Goal: Task Accomplishment & Management: Use online tool/utility

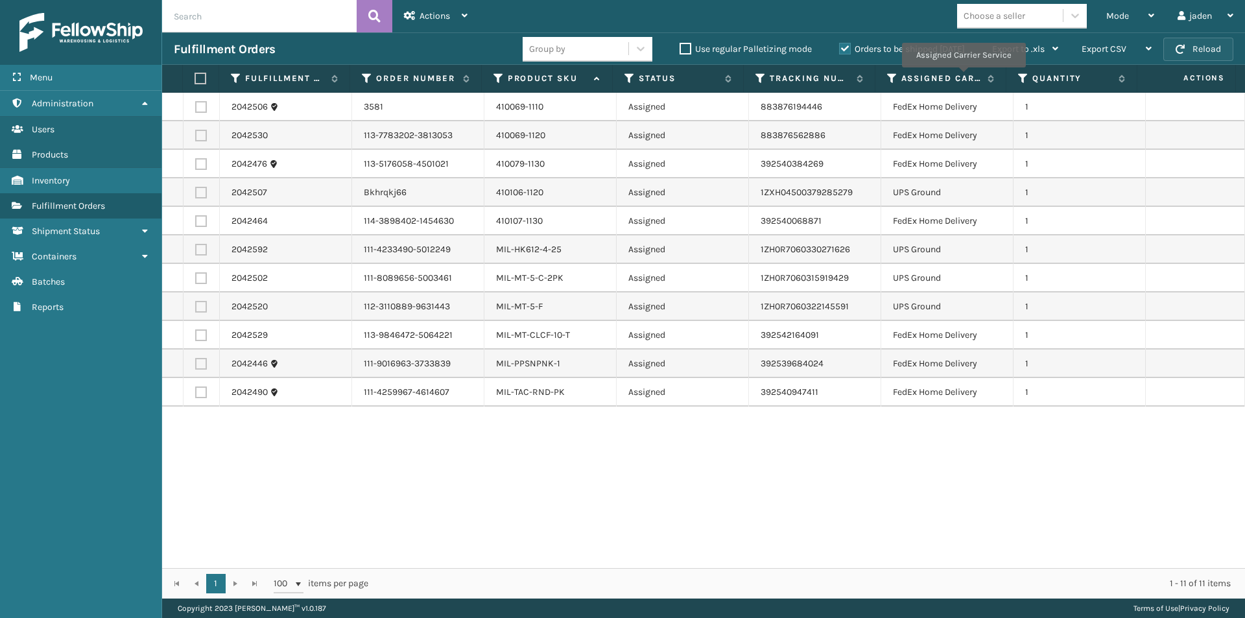
click at [1182, 54] on button "Reload" at bounding box center [1198, 49] width 70 height 23
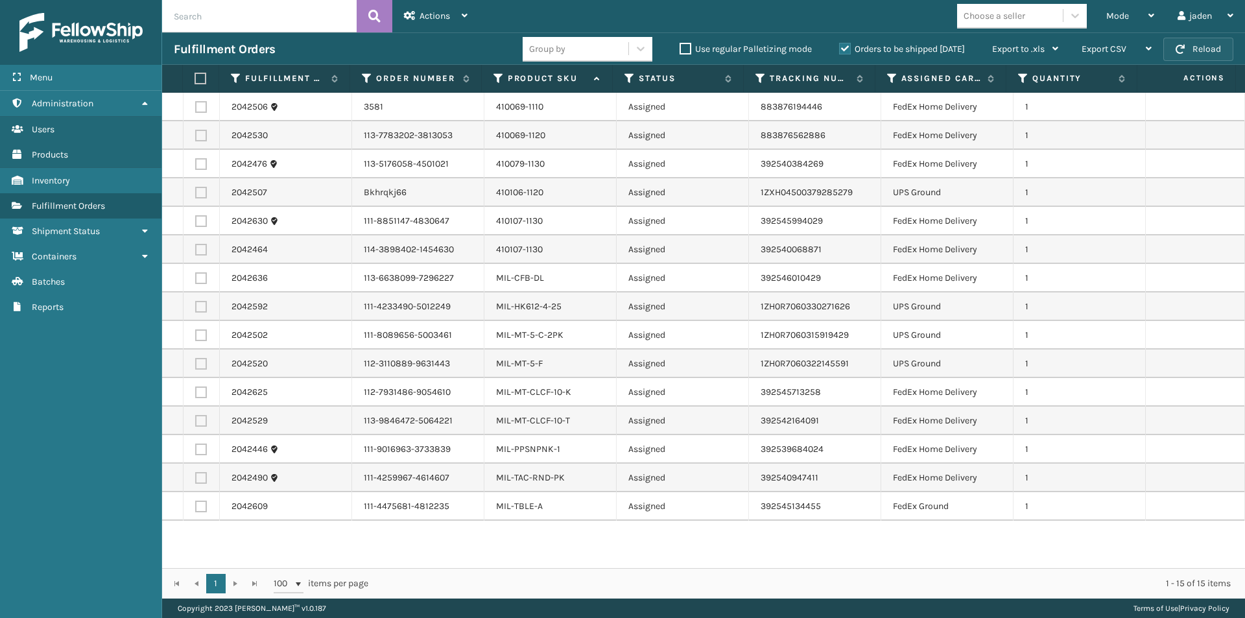
click at [1182, 43] on button "Reload" at bounding box center [1198, 49] width 70 height 23
click at [847, 51] on label "Orders to be shipped [DATE]" at bounding box center [902, 48] width 126 height 11
click at [839, 50] on input "Orders to be shipped [DATE]" at bounding box center [839, 45] width 1 height 8
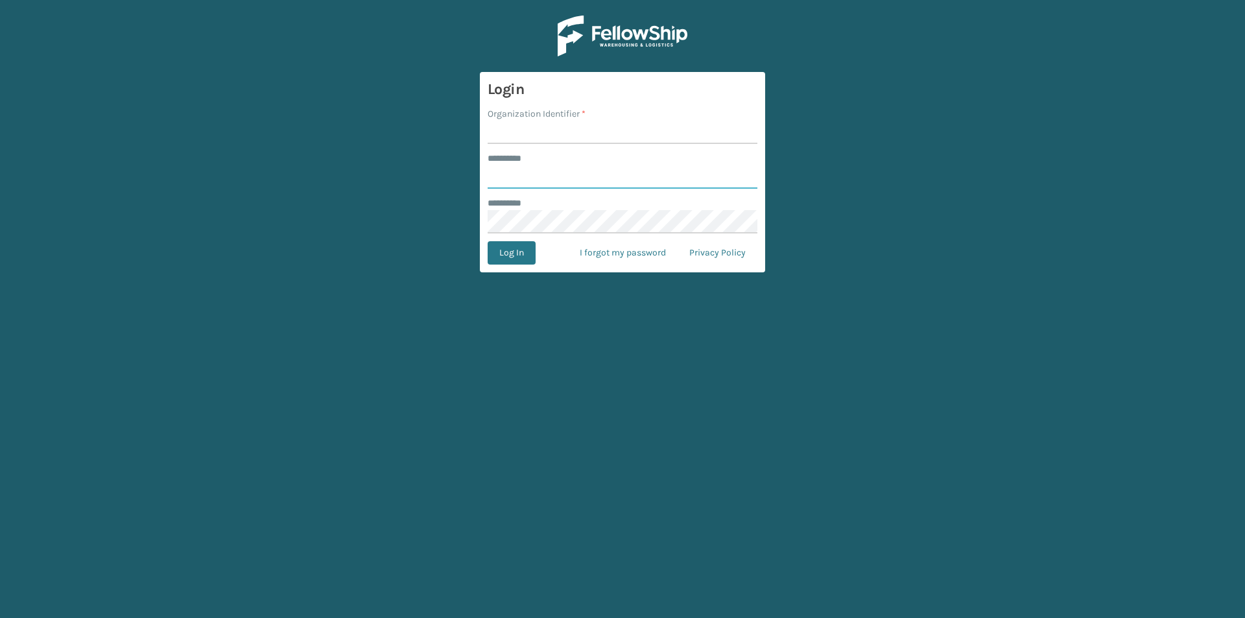
type input "*****"
click at [530, 135] on input "Organization Identifier *" at bounding box center [622, 132] width 270 height 23
type input "[US_STATE]"
click at [519, 268] on form "Login Organization Identifier * [US_STATE] ******** * ***** ******** * Log In I…" at bounding box center [622, 172] width 285 height 200
click at [520, 258] on button "Log In" at bounding box center [511, 252] width 48 height 23
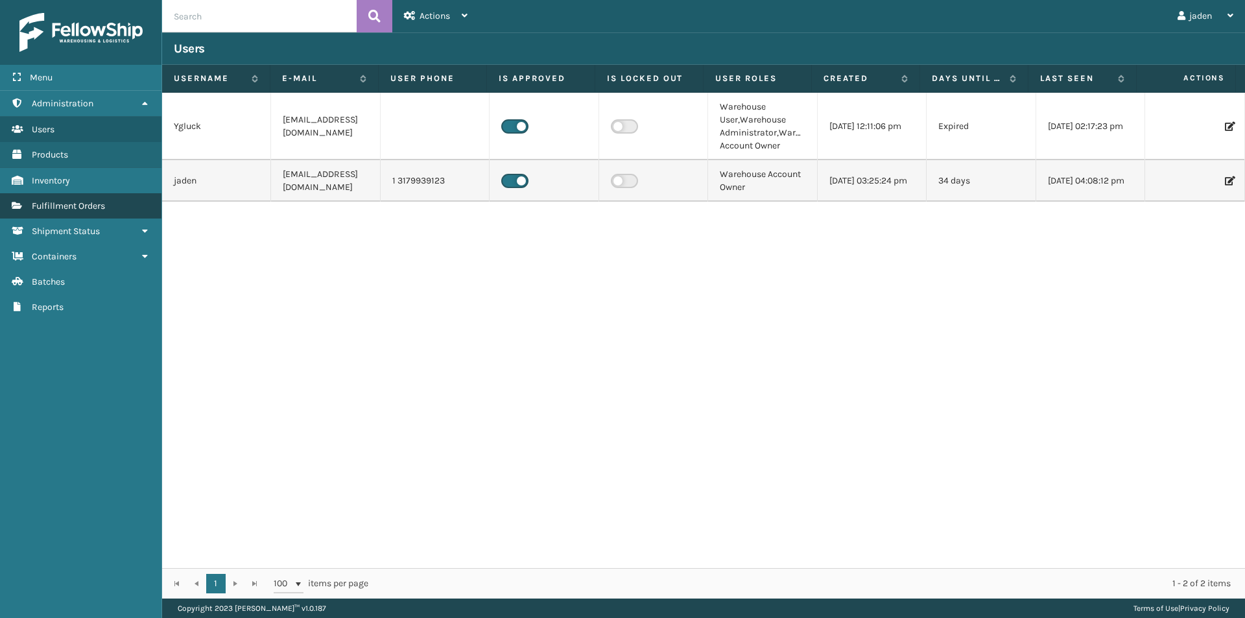
click at [88, 213] on link "Fulfillment Orders" at bounding box center [80, 205] width 161 height 25
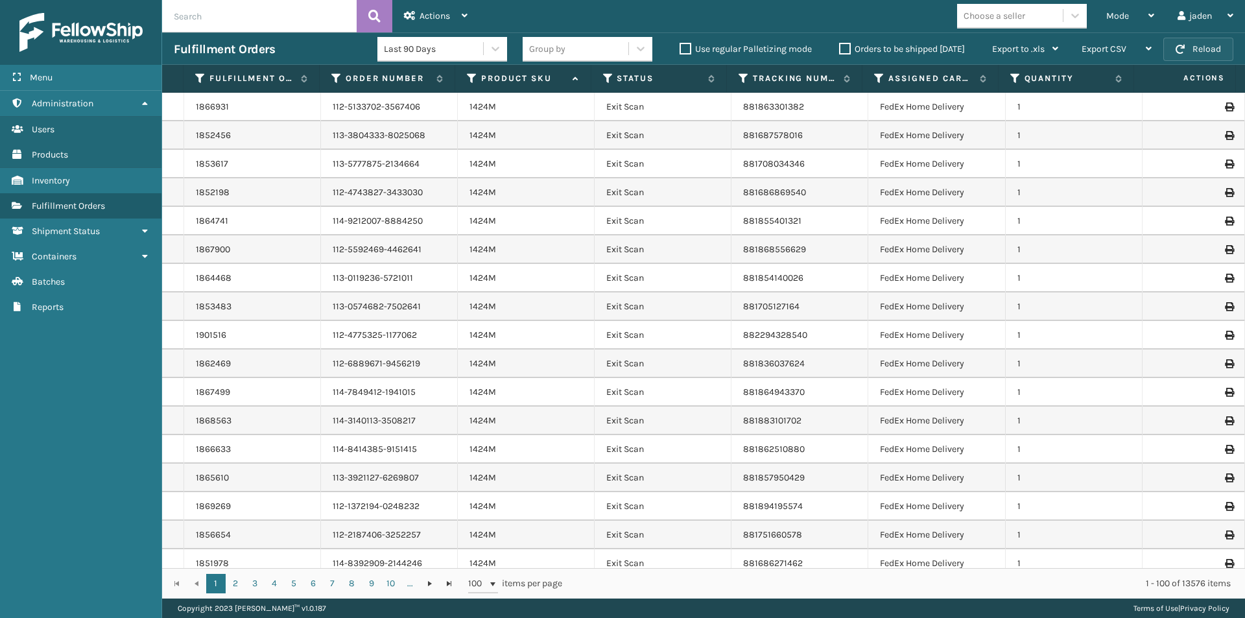
click at [1205, 46] on button "Reload" at bounding box center [1198, 49] width 70 height 23
click at [1136, 21] on div "Mode" at bounding box center [1130, 16] width 48 height 32
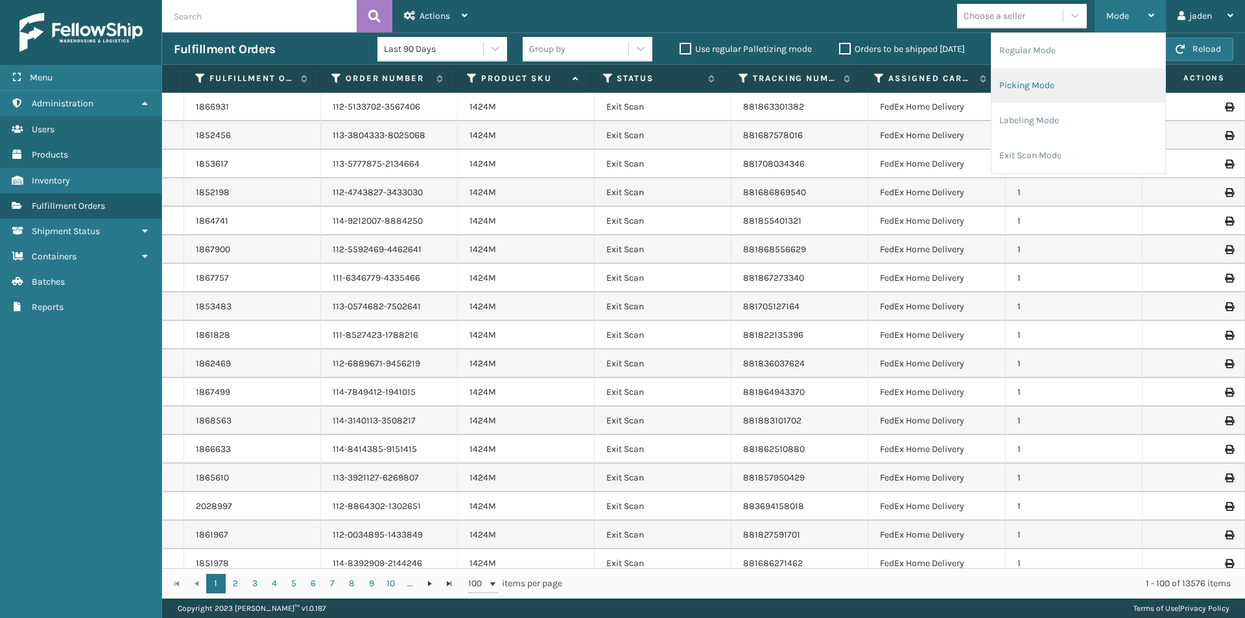
click at [1071, 89] on li "Picking Mode" at bounding box center [1078, 85] width 174 height 35
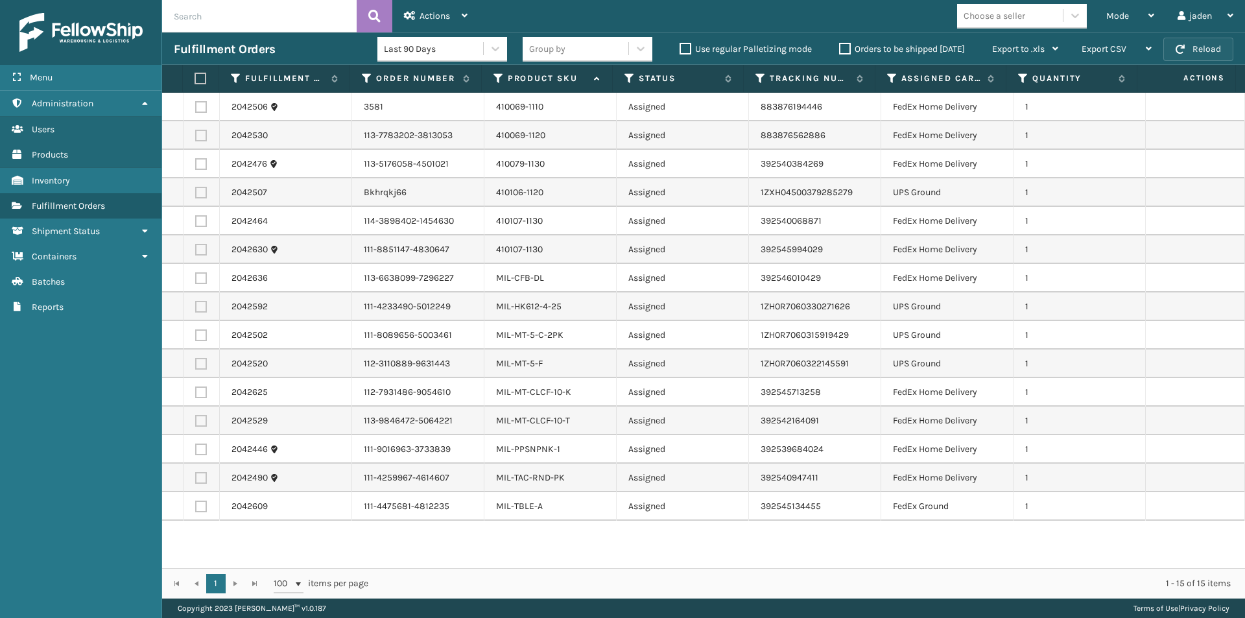
click at [1199, 56] on button "Reload" at bounding box center [1198, 49] width 70 height 23
click at [1201, 52] on button "Reload" at bounding box center [1198, 49] width 70 height 23
click at [1143, 14] on div "Mode" at bounding box center [1130, 16] width 48 height 32
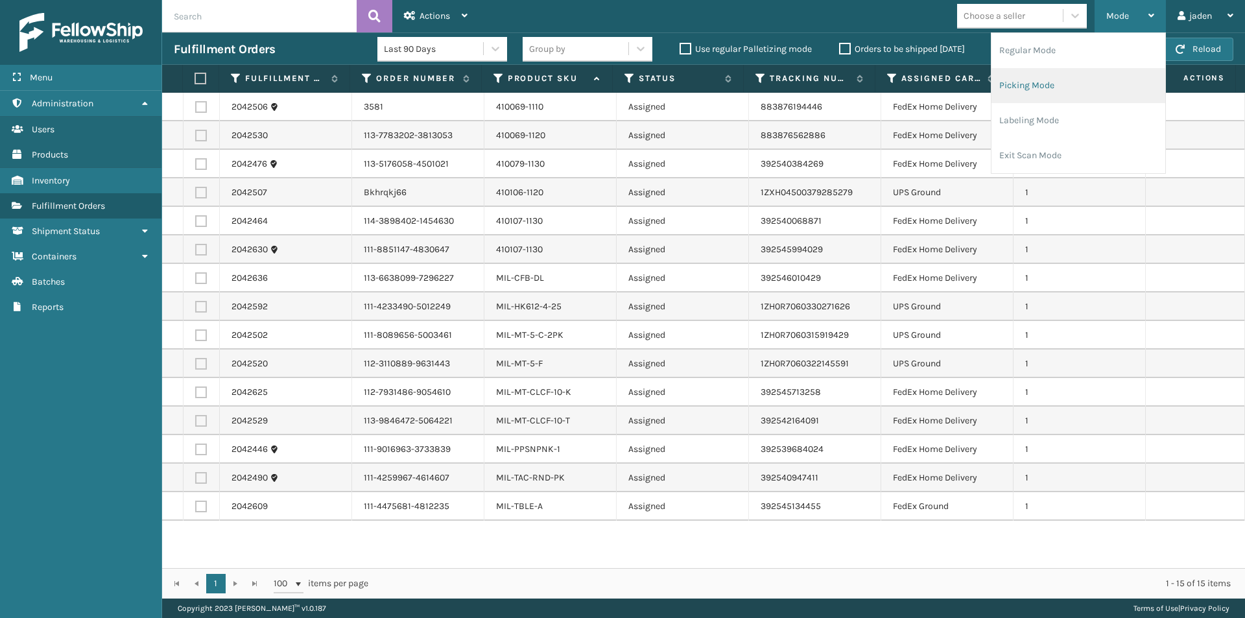
click at [1022, 84] on li "Picking Mode" at bounding box center [1078, 85] width 174 height 35
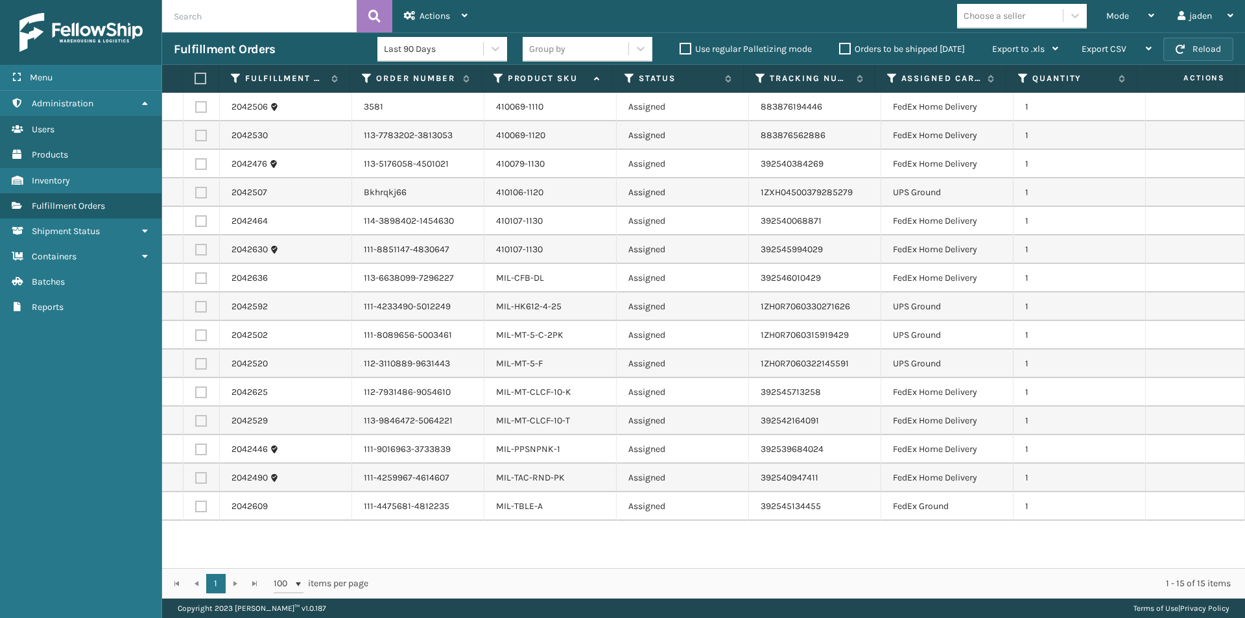
click at [1216, 47] on button "Reload" at bounding box center [1198, 49] width 70 height 23
click at [1202, 45] on button "Reload" at bounding box center [1198, 49] width 70 height 23
click at [1218, 49] on button "Reload" at bounding box center [1198, 49] width 70 height 23
click at [1182, 64] on div "Fulfillment Orders Last 90 Days Group by Use regular Palletizing mode Orders to…" at bounding box center [703, 48] width 1083 height 32
click at [1182, 49] on span "button" at bounding box center [1179, 49] width 9 height 9
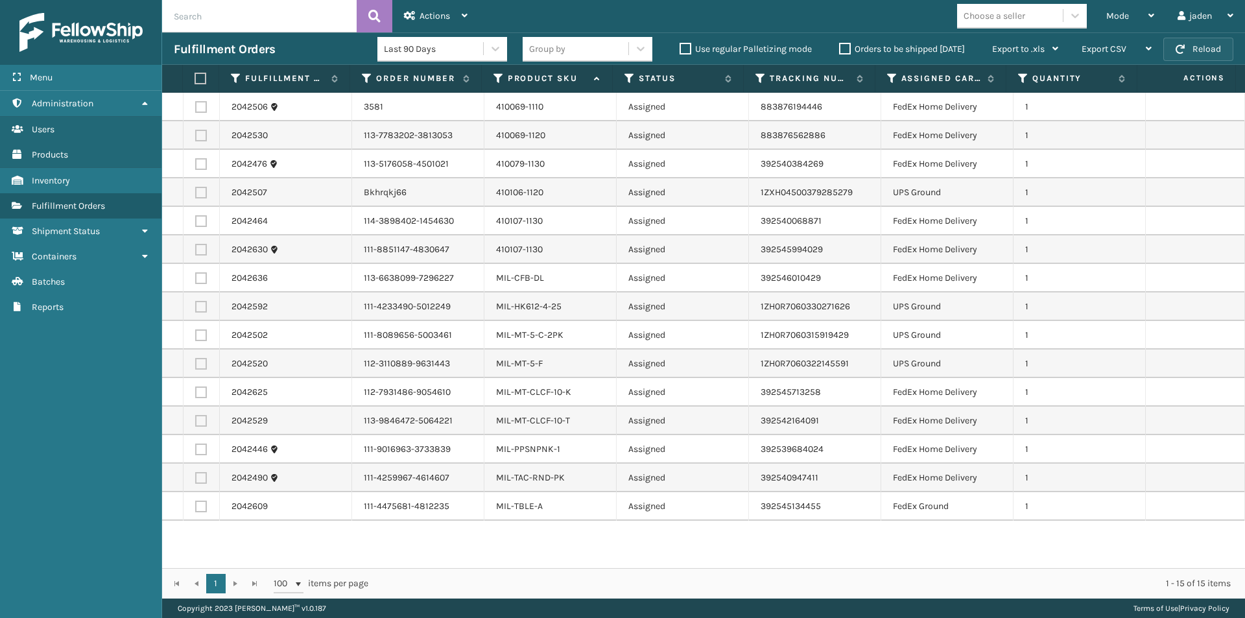
click at [1201, 47] on button "Reload" at bounding box center [1198, 49] width 70 height 23
click at [1187, 45] on button "Reload" at bounding box center [1198, 49] width 70 height 23
click at [1192, 50] on button "Reload" at bounding box center [1198, 49] width 70 height 23
click at [1126, 22] on div "Mode" at bounding box center [1130, 16] width 48 height 32
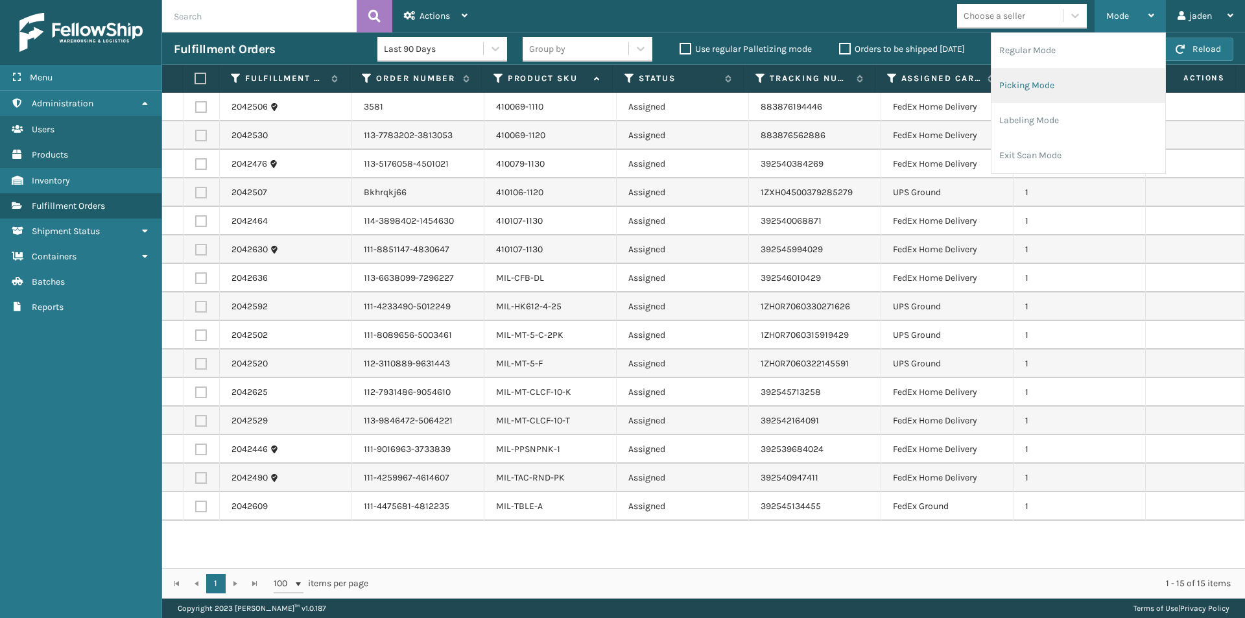
click at [1052, 86] on li "Picking Mode" at bounding box center [1078, 85] width 174 height 35
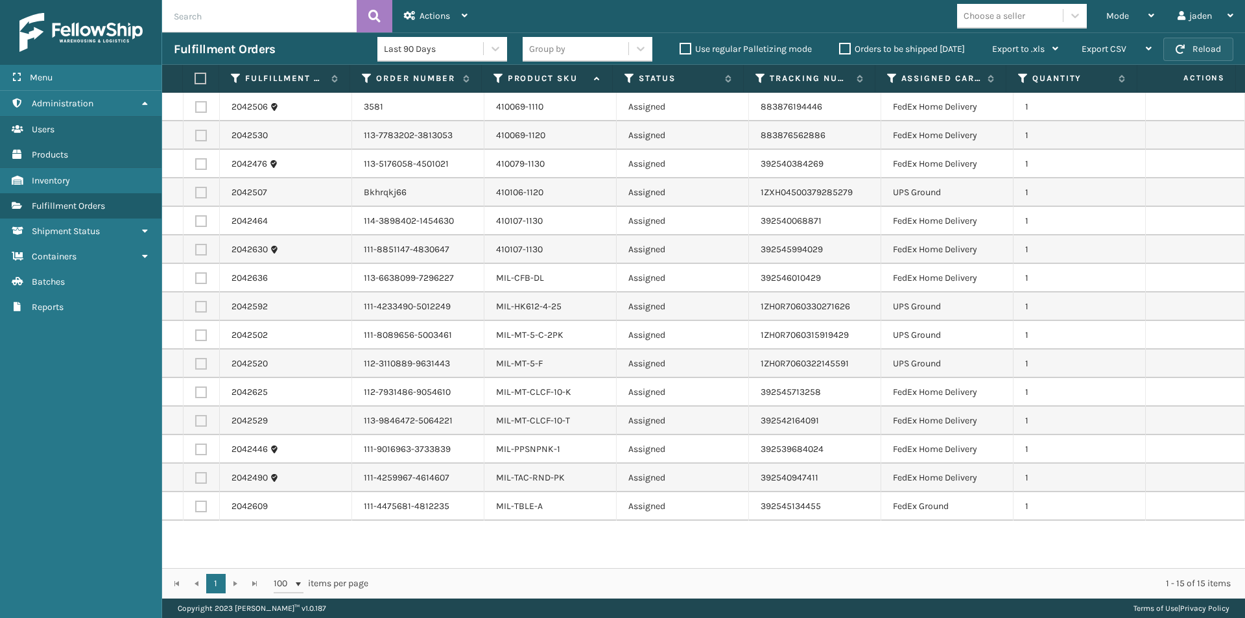
click at [1198, 46] on button "Reload" at bounding box center [1198, 49] width 70 height 23
click at [1130, 17] on div "Mode" at bounding box center [1130, 16] width 48 height 32
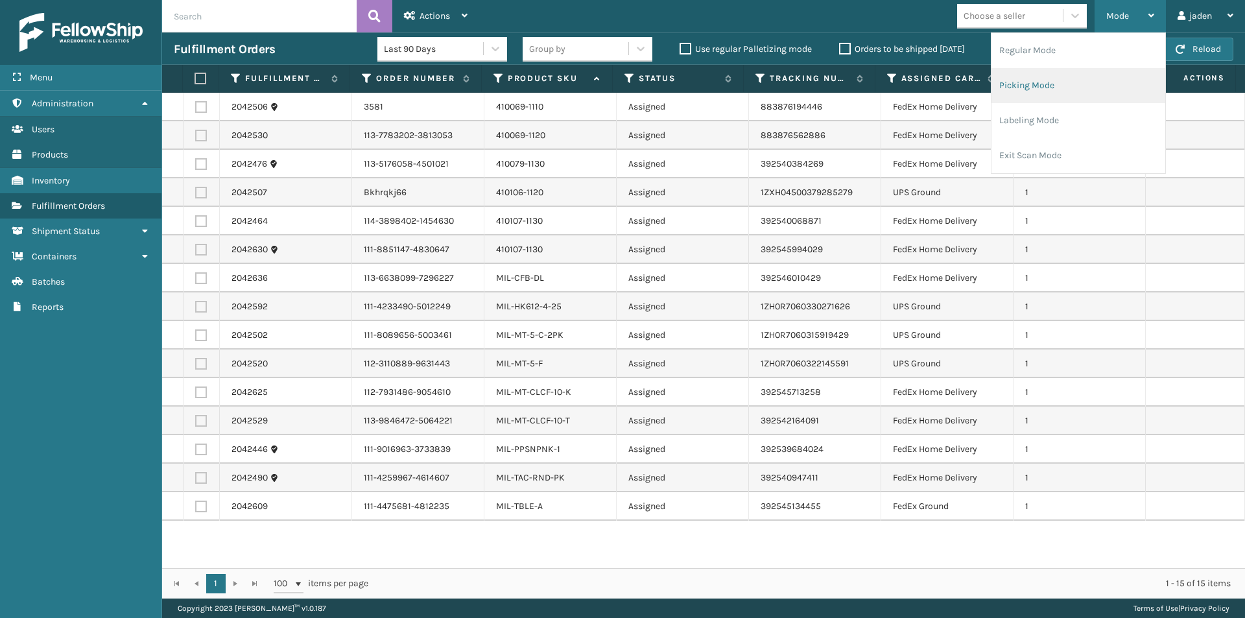
click at [1081, 100] on li "Picking Mode" at bounding box center [1078, 85] width 174 height 35
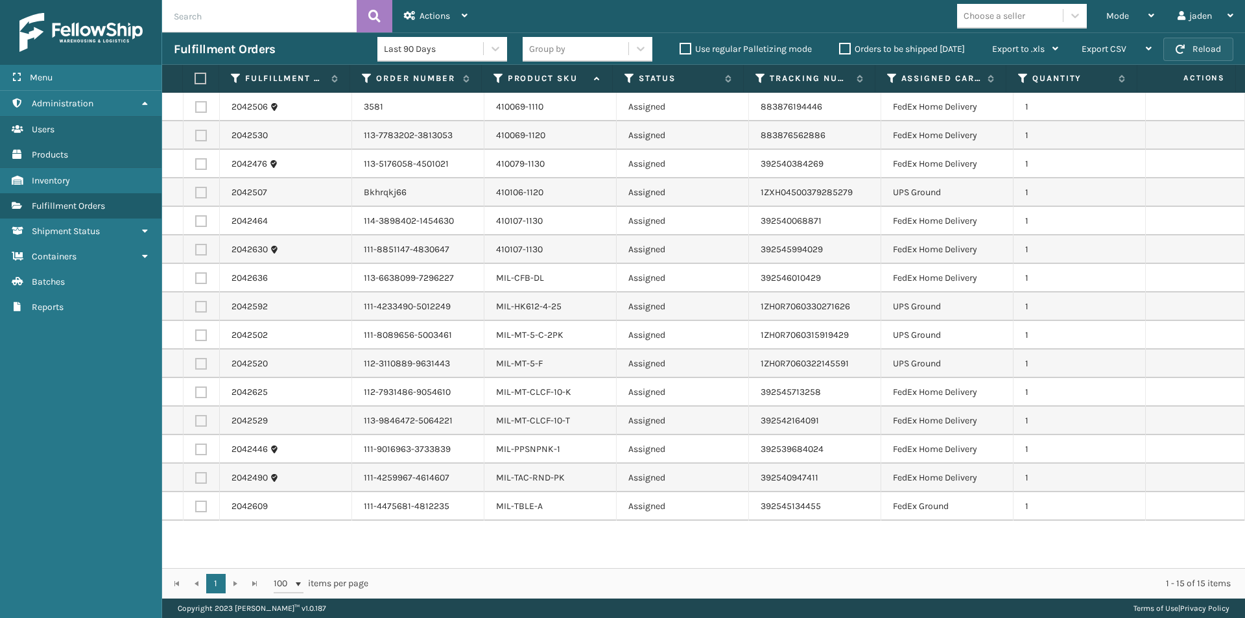
click at [1200, 50] on button "Reload" at bounding box center [1198, 49] width 70 height 23
click at [1132, 15] on div "Mode" at bounding box center [1130, 16] width 48 height 32
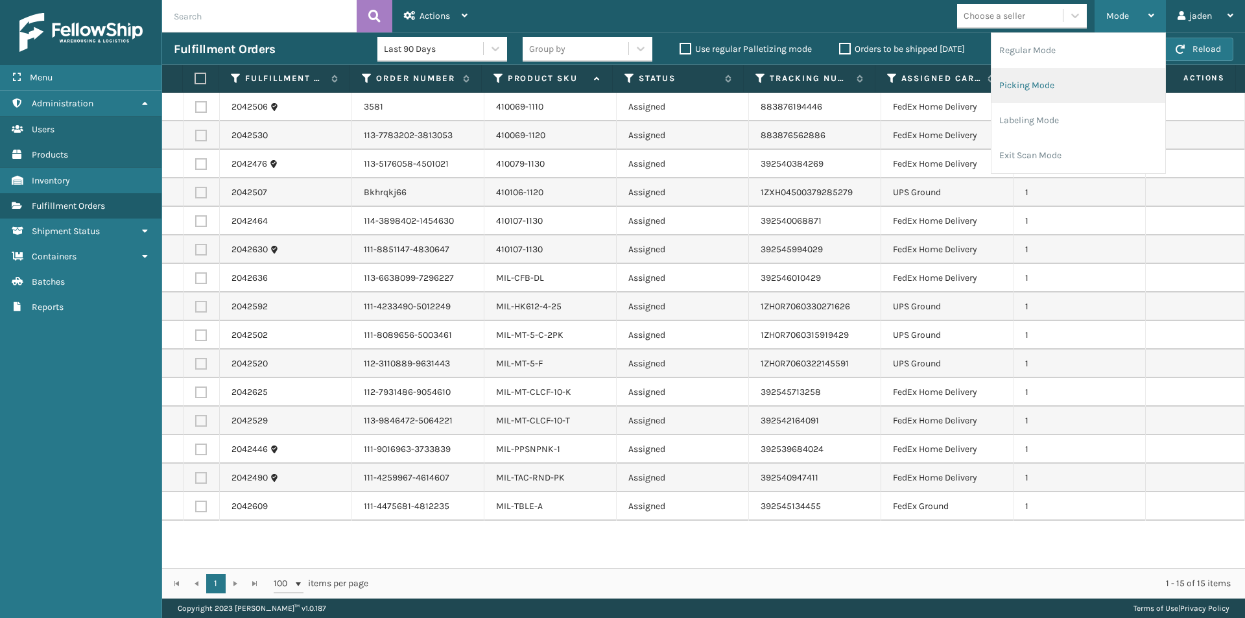
click at [1086, 78] on li "Picking Mode" at bounding box center [1078, 85] width 174 height 35
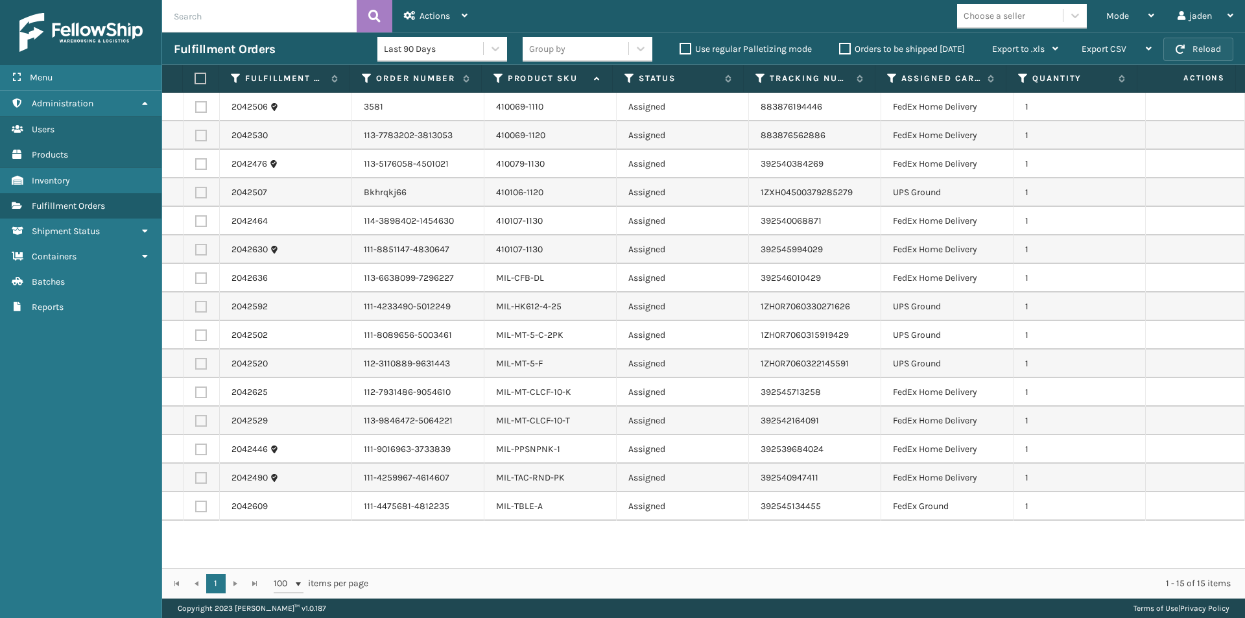
click at [1197, 48] on button "Reload" at bounding box center [1198, 49] width 70 height 23
click at [1186, 47] on button "Reload" at bounding box center [1198, 49] width 70 height 23
click at [1141, 8] on div "Mode" at bounding box center [1130, 16] width 48 height 32
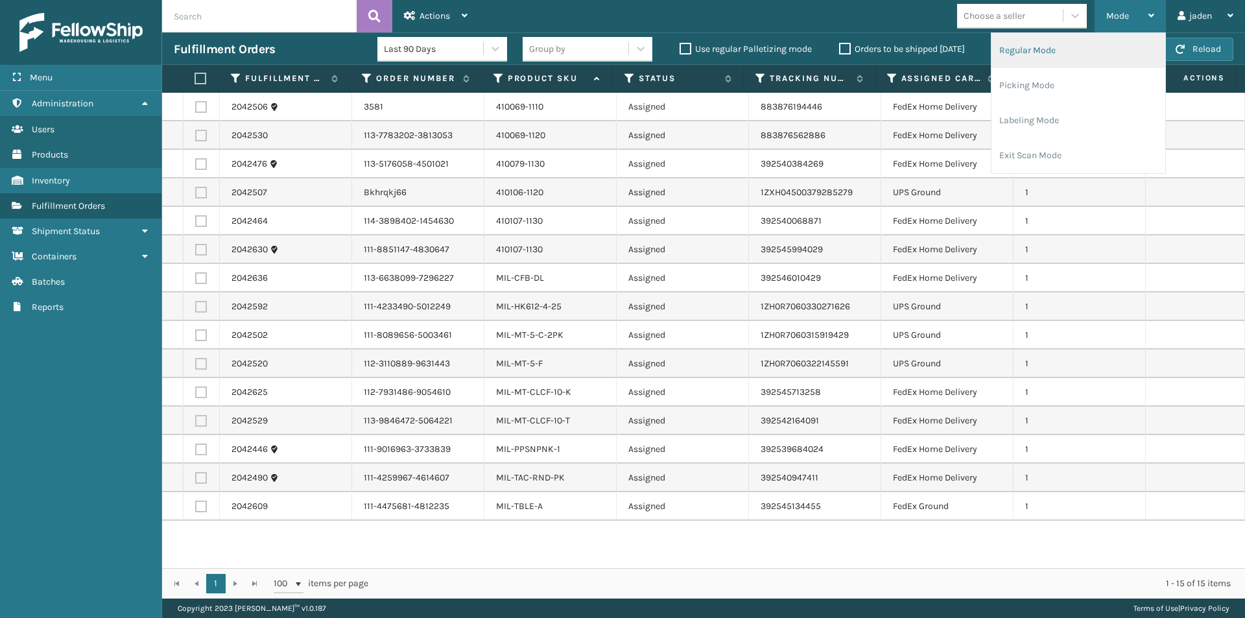
click at [1030, 58] on li "Regular Mode" at bounding box center [1078, 50] width 174 height 35
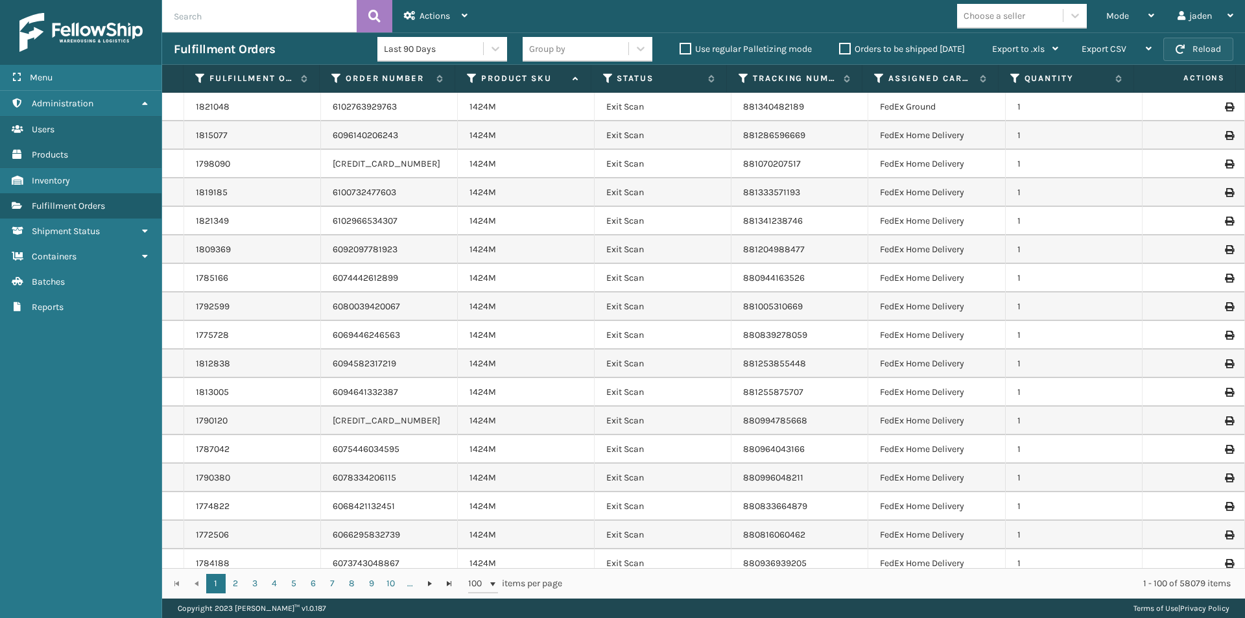
click at [1208, 47] on button "Reload" at bounding box center [1198, 49] width 70 height 23
click at [1116, 22] on div "Mode" at bounding box center [1130, 16] width 48 height 32
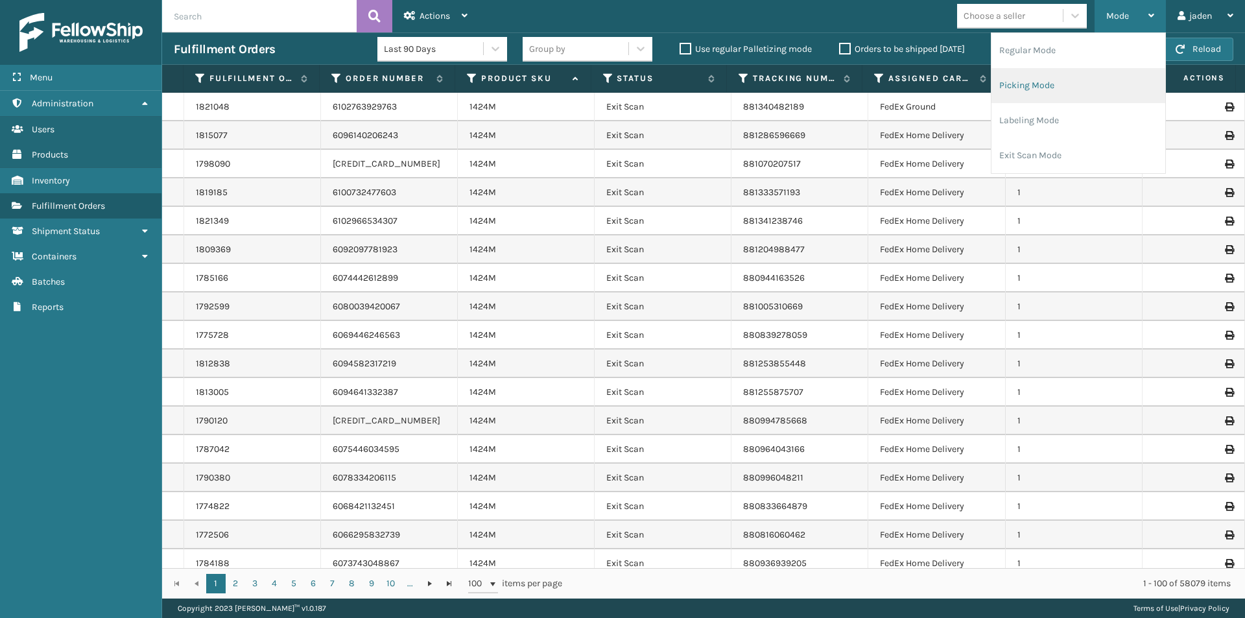
click at [1052, 87] on li "Picking Mode" at bounding box center [1078, 85] width 174 height 35
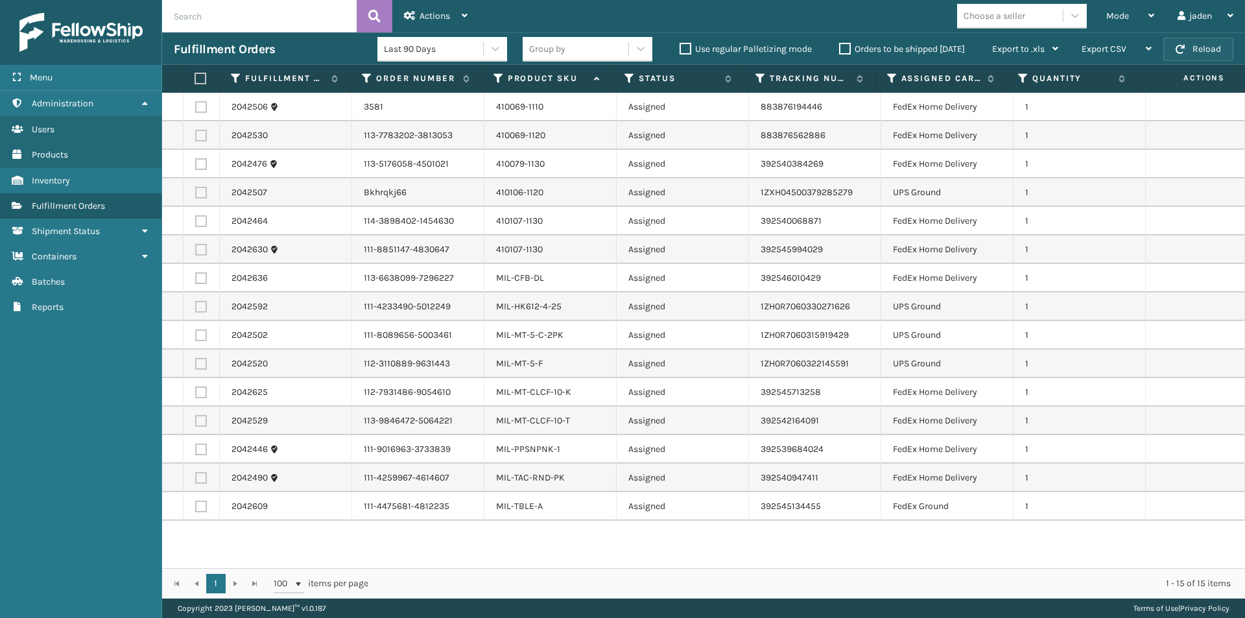
click at [1193, 59] on button "Reload" at bounding box center [1198, 49] width 70 height 23
click at [1215, 51] on button "Reload" at bounding box center [1198, 49] width 70 height 23
click at [1132, 18] on div "Mode" at bounding box center [1130, 16] width 48 height 32
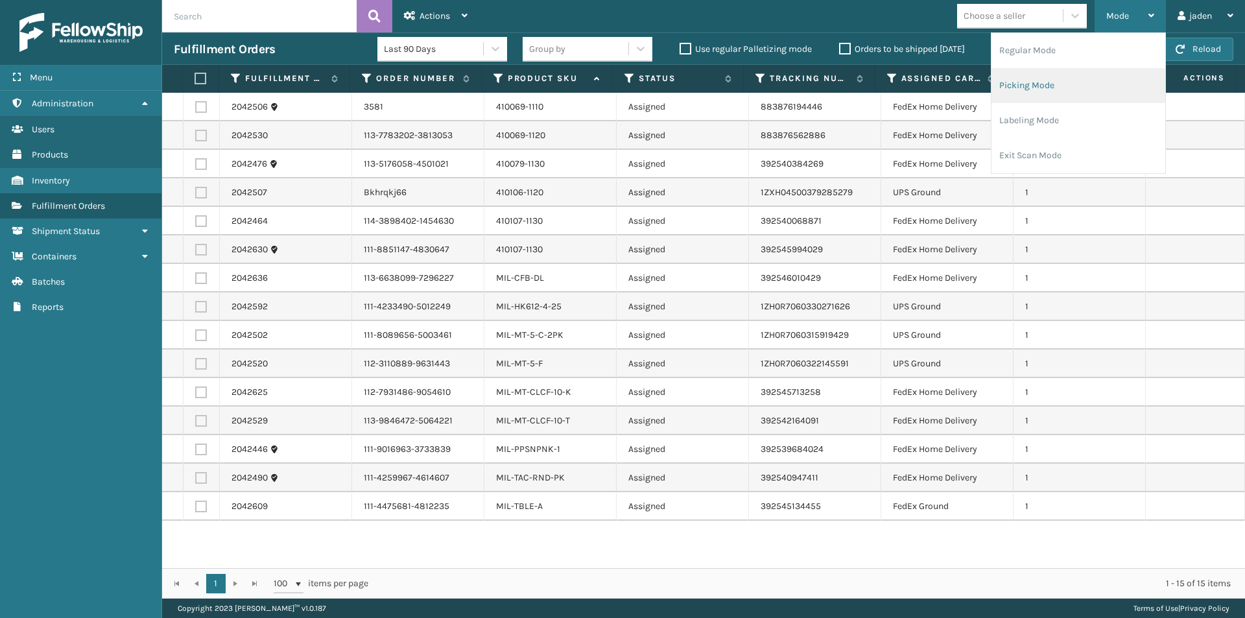
click at [1081, 78] on li "Picking Mode" at bounding box center [1078, 85] width 174 height 35
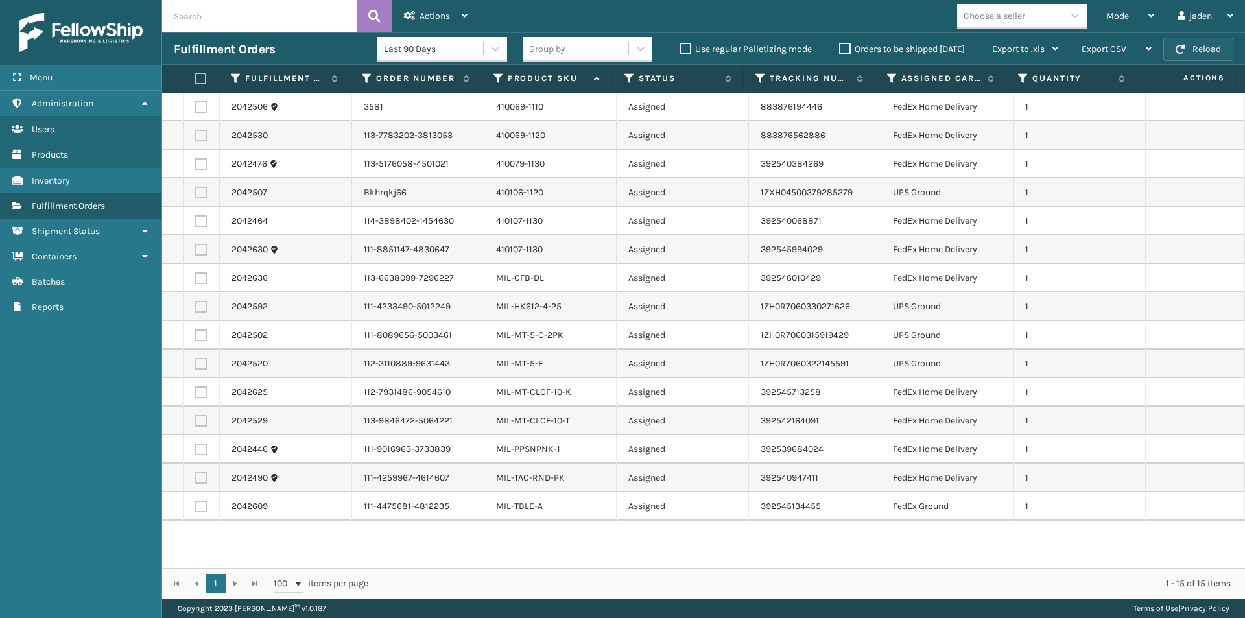
click at [1200, 42] on button "Reload" at bounding box center [1198, 49] width 70 height 23
click at [1127, 11] on span "Mode" at bounding box center [1117, 15] width 23 height 11
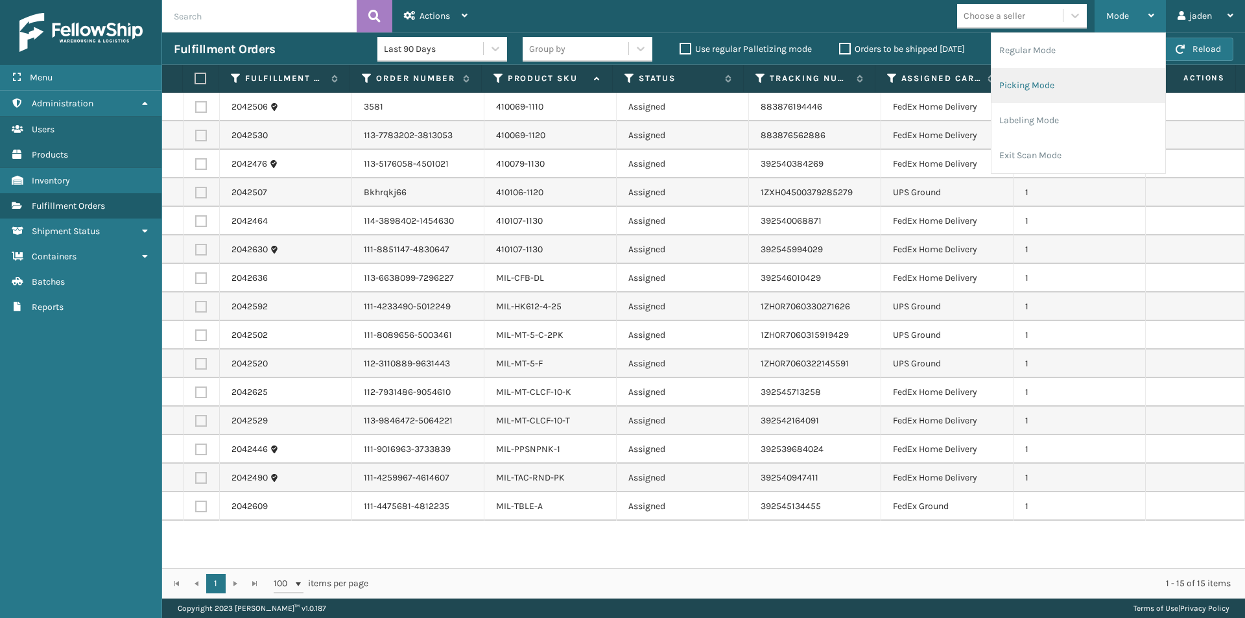
click at [1068, 87] on li "Picking Mode" at bounding box center [1078, 85] width 174 height 35
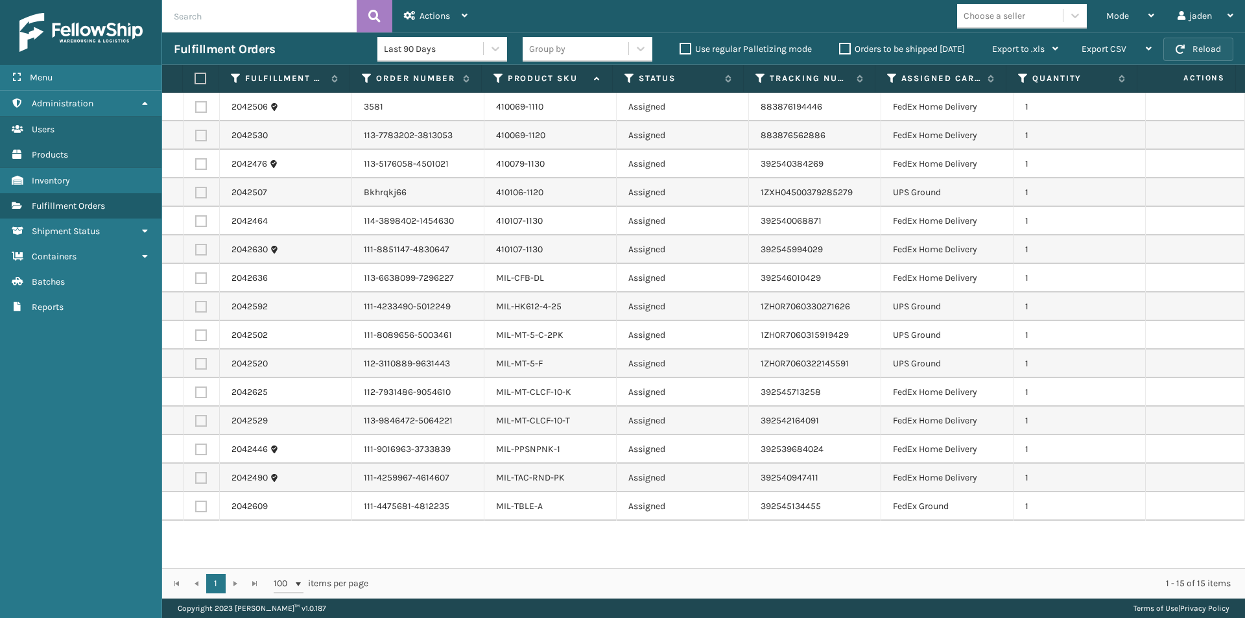
click at [1188, 57] on button "Reload" at bounding box center [1198, 49] width 70 height 23
click at [1141, 10] on div "Mode" at bounding box center [1130, 16] width 48 height 32
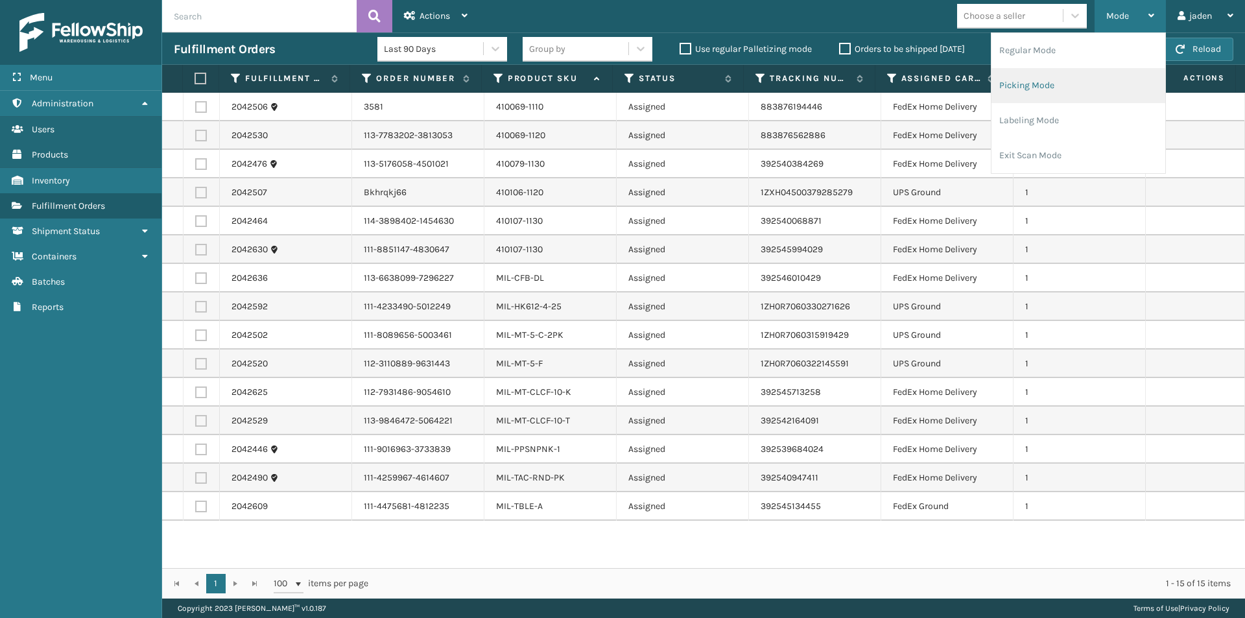
click at [1079, 95] on li "Picking Mode" at bounding box center [1078, 85] width 174 height 35
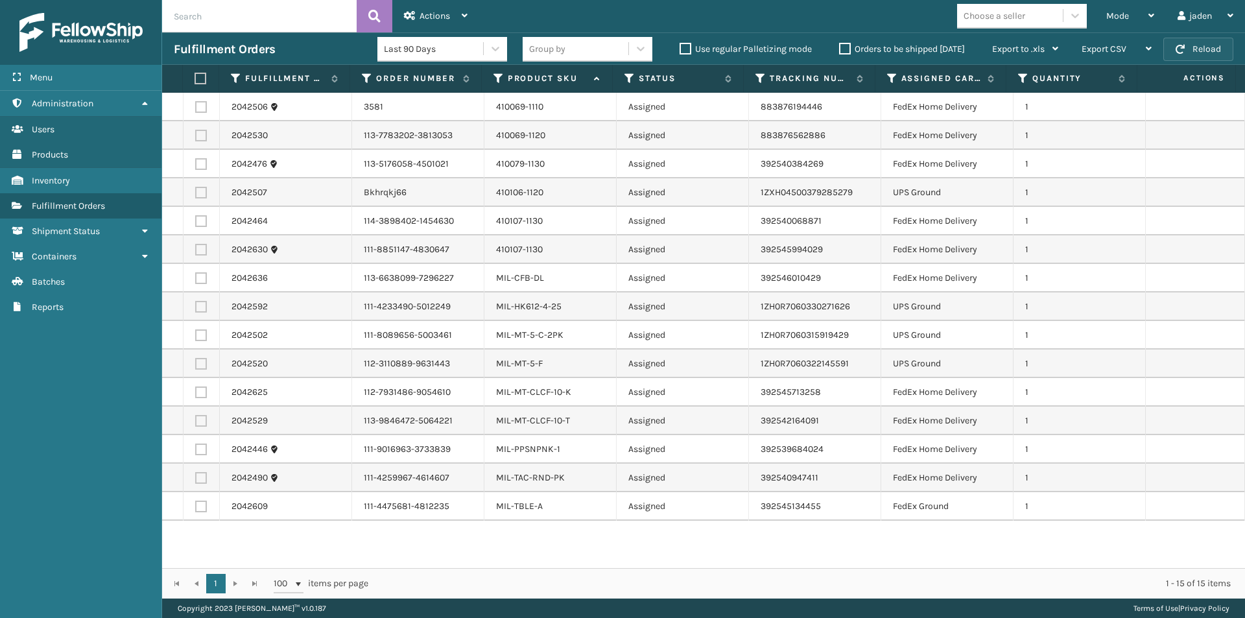
click at [1200, 51] on button "Reload" at bounding box center [1198, 49] width 70 height 23
click at [1134, 16] on div "Mode" at bounding box center [1130, 16] width 48 height 32
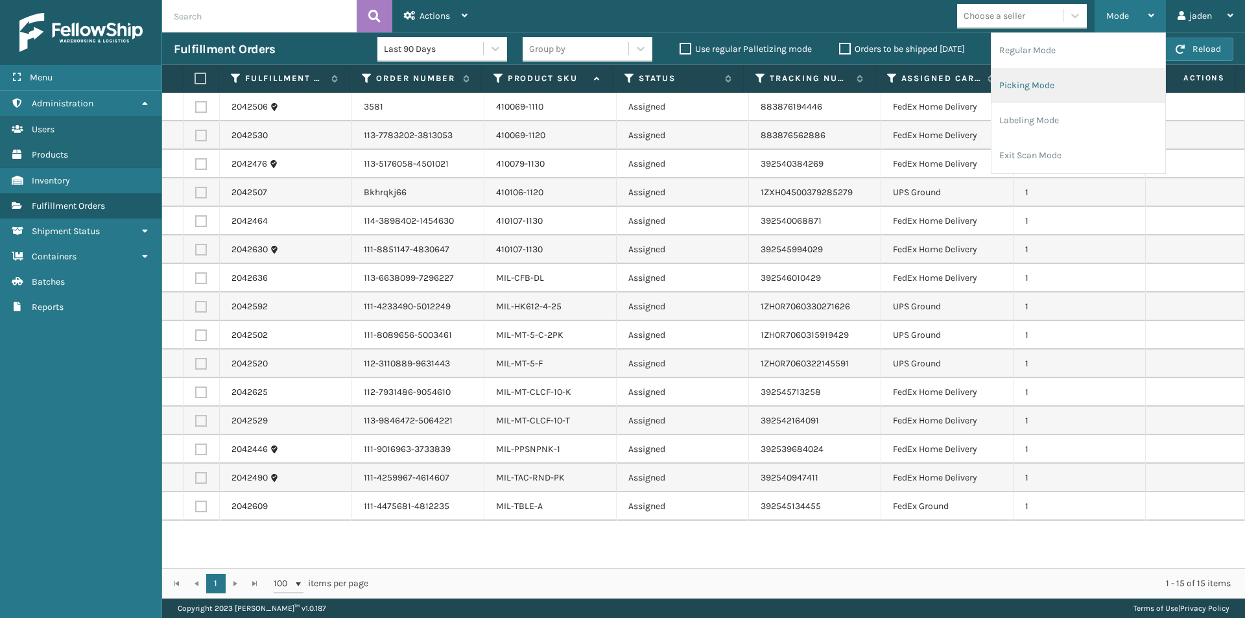
click at [1073, 91] on li "Picking Mode" at bounding box center [1078, 85] width 174 height 35
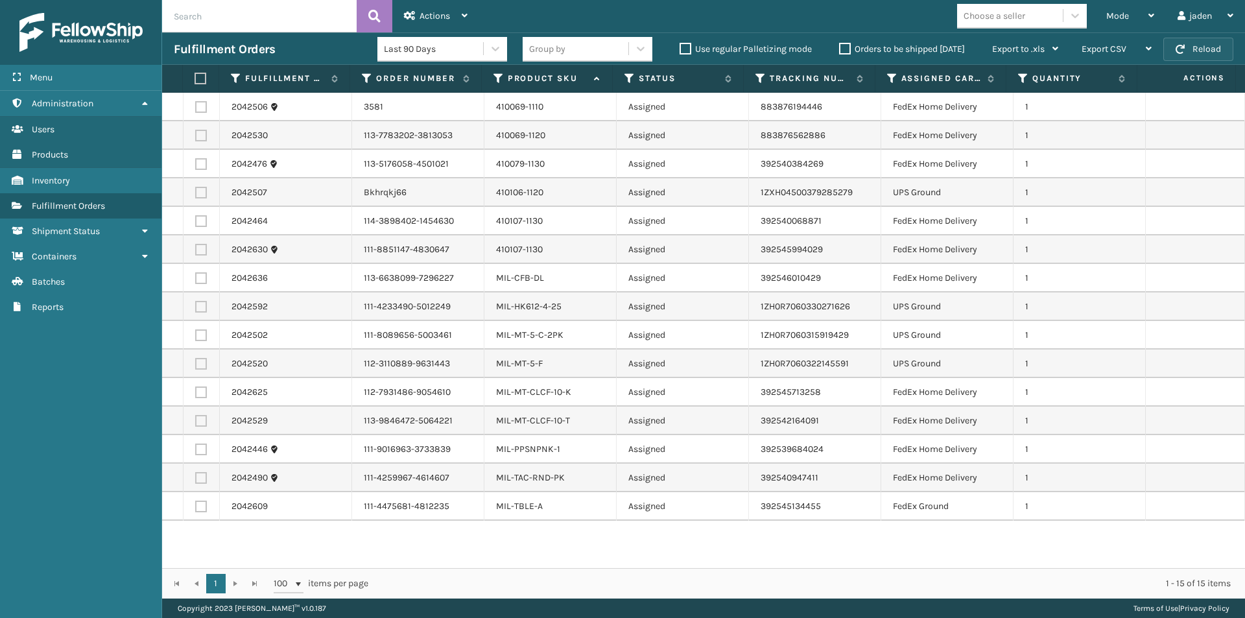
click at [1185, 50] on button "Reload" at bounding box center [1198, 49] width 70 height 23
click at [1138, 18] on div "Mode" at bounding box center [1130, 16] width 48 height 32
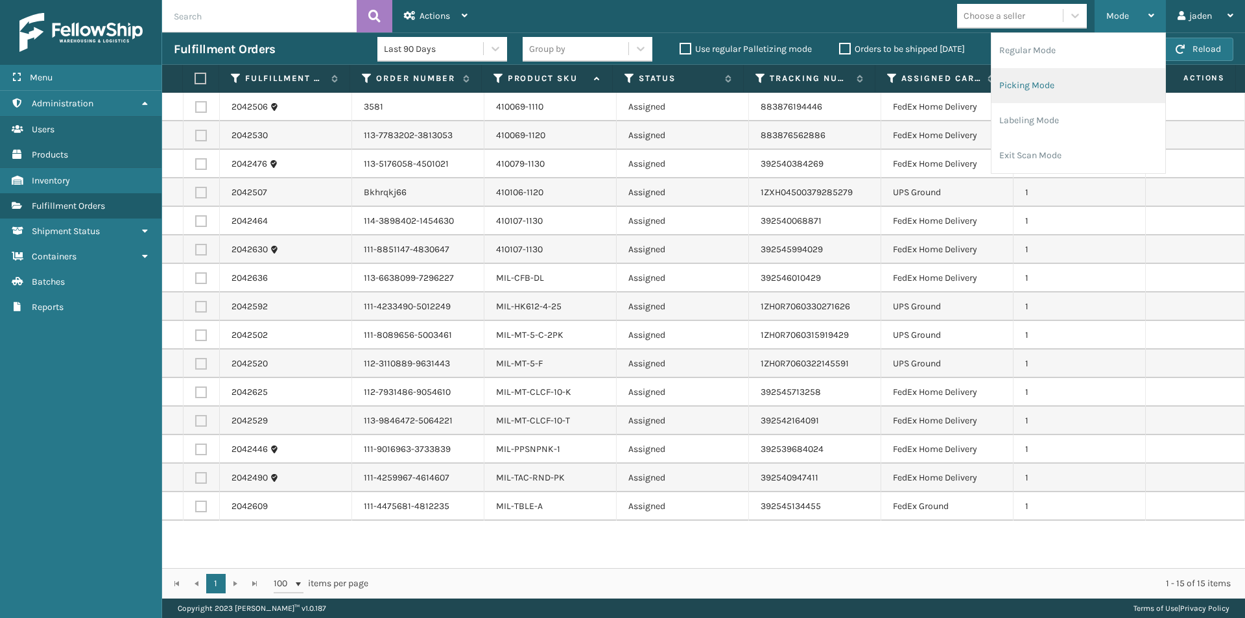
click at [1066, 86] on li "Picking Mode" at bounding box center [1078, 85] width 174 height 35
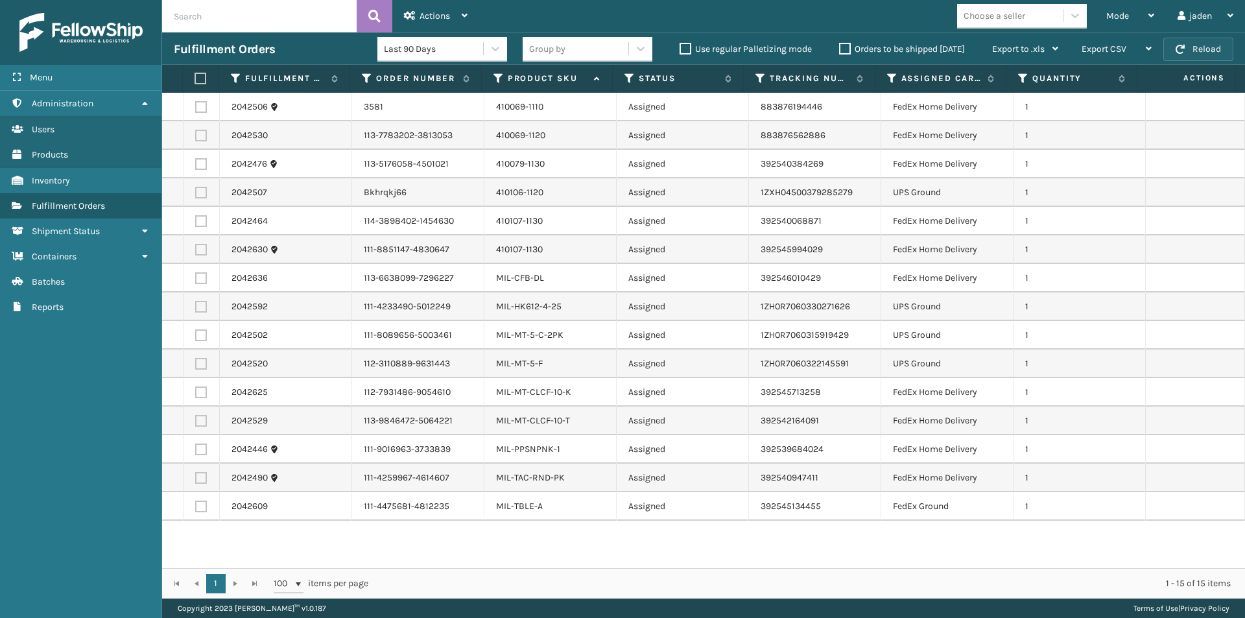
click at [1188, 50] on button "Reload" at bounding box center [1198, 49] width 70 height 23
click at [1112, 5] on div "Mode" at bounding box center [1130, 16] width 48 height 32
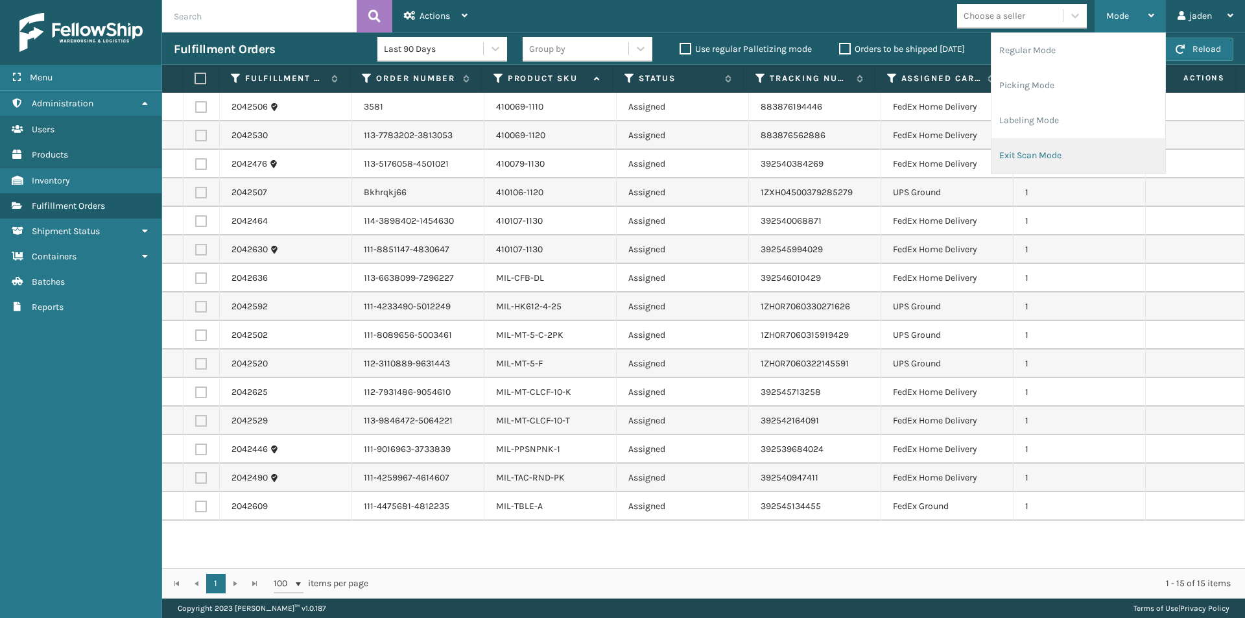
click at [1012, 158] on li "Exit Scan Mode" at bounding box center [1078, 155] width 174 height 35
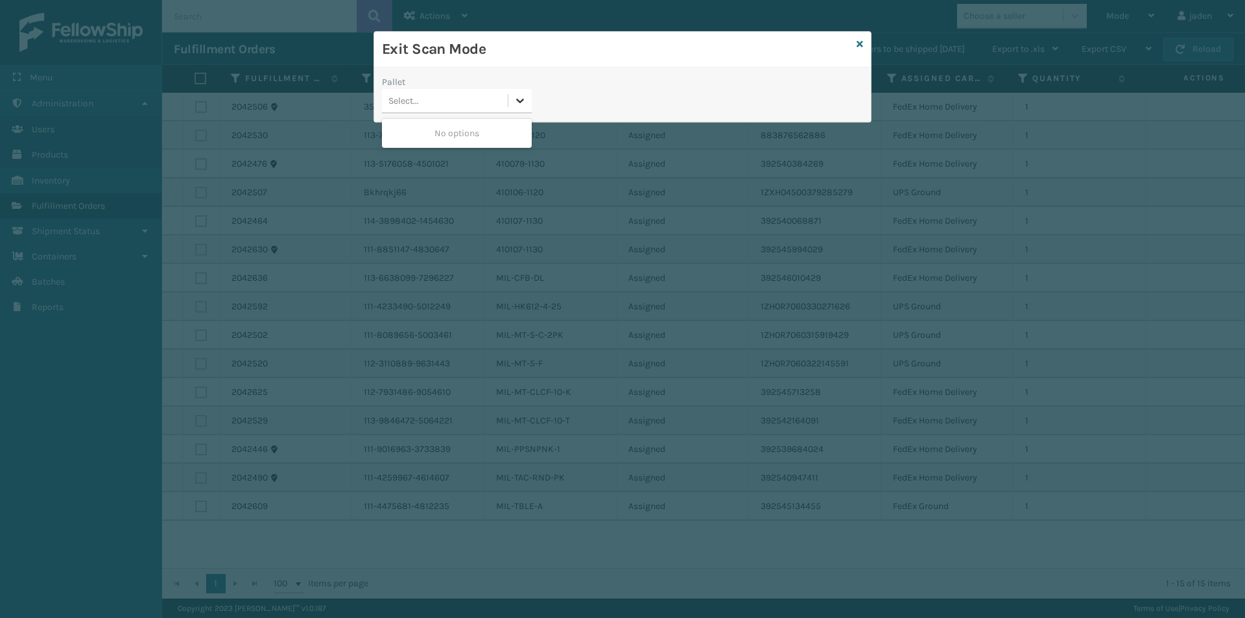
click at [515, 97] on icon at bounding box center [519, 100] width 13 height 13
click at [475, 130] on div "No options" at bounding box center [457, 133] width 150 height 24
click at [858, 45] on icon at bounding box center [859, 44] width 6 height 9
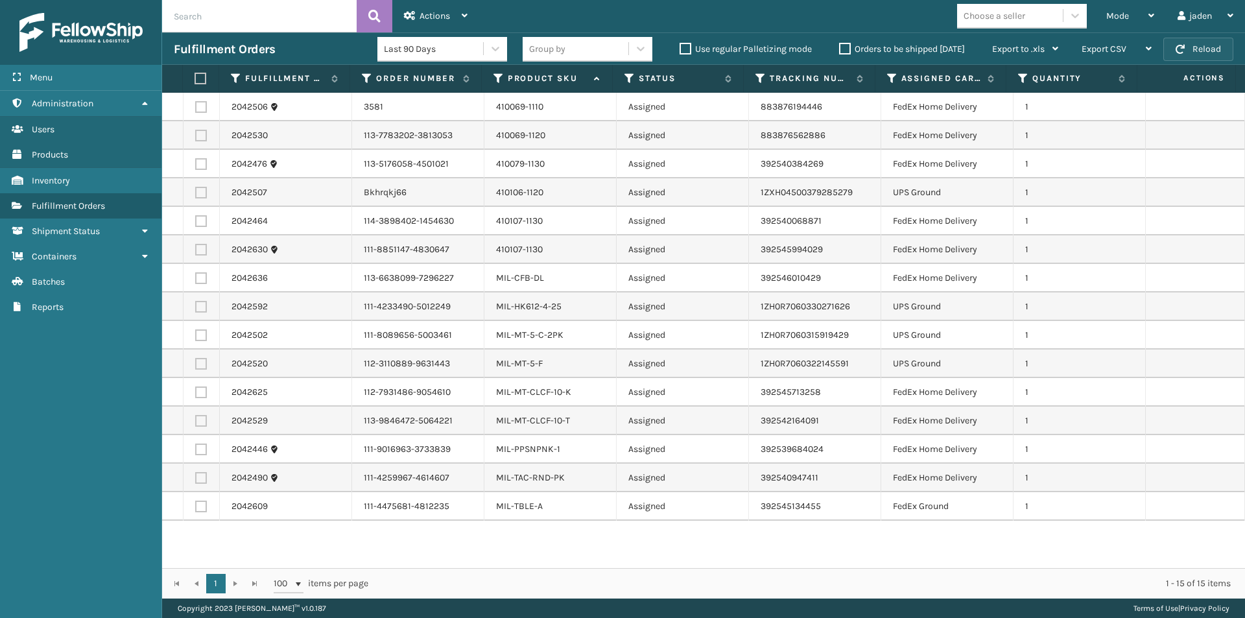
click at [1177, 47] on span "button" at bounding box center [1179, 49] width 9 height 9
click at [1178, 48] on span "button" at bounding box center [1179, 49] width 9 height 9
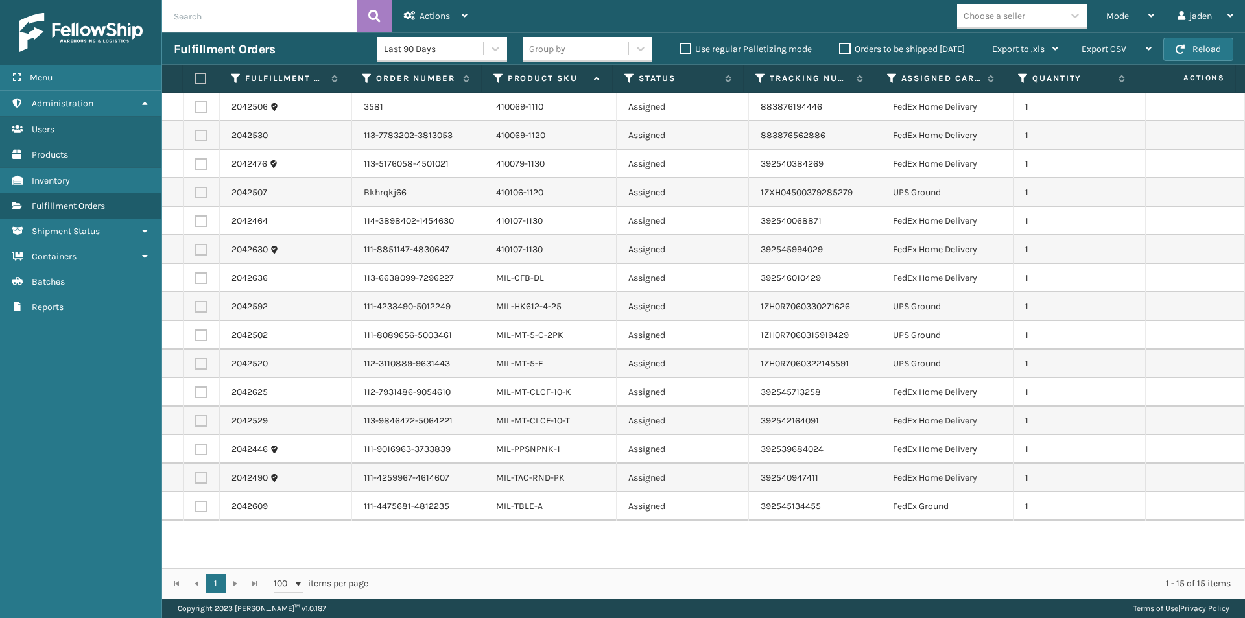
click at [1178, 48] on span "button" at bounding box center [1179, 49] width 9 height 9
click at [1181, 47] on span "button" at bounding box center [1179, 49] width 9 height 9
click at [1110, 28] on div "Mode" at bounding box center [1130, 16] width 48 height 32
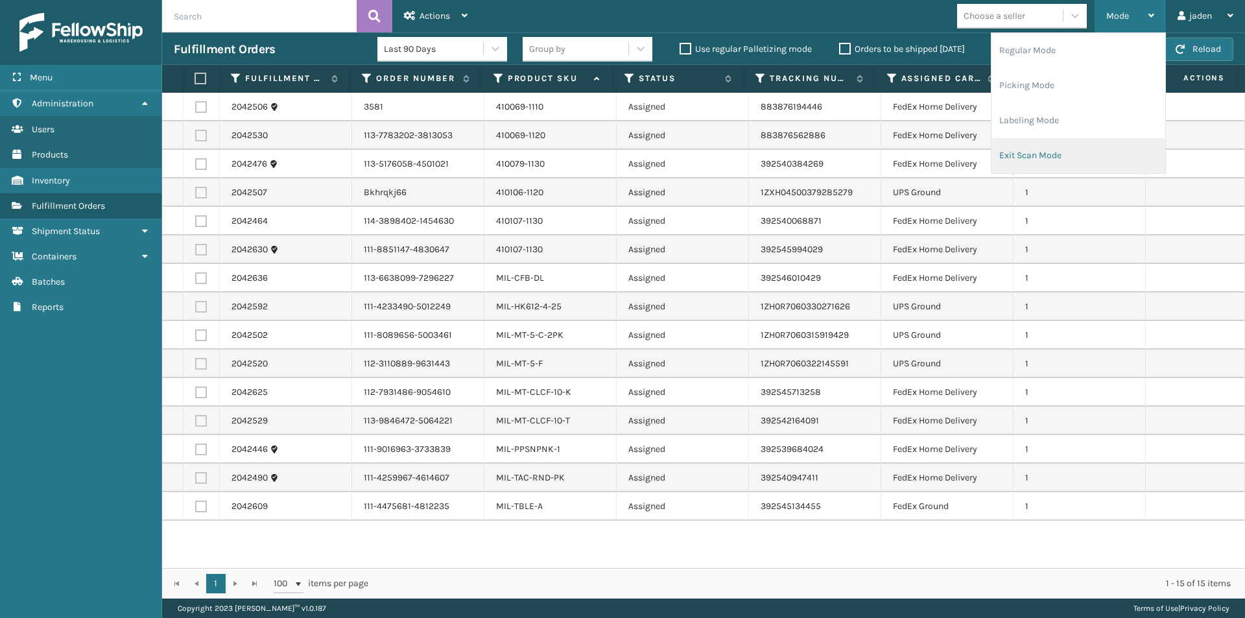
click at [1040, 153] on li "Exit Scan Mode" at bounding box center [1078, 155] width 174 height 35
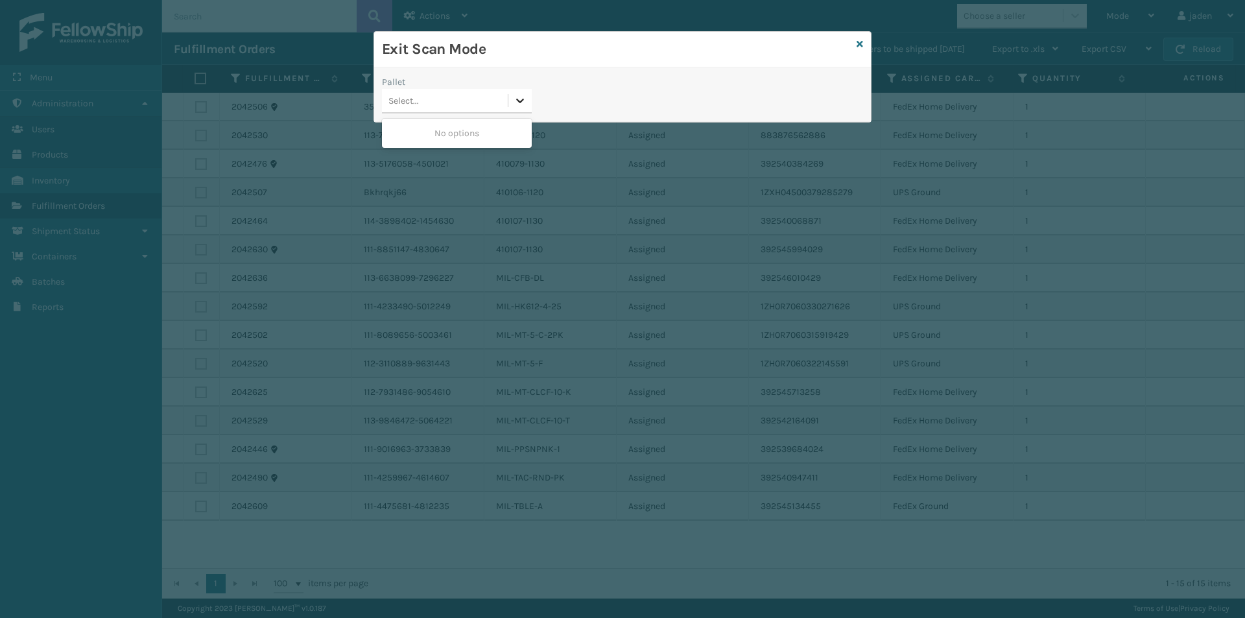
click at [518, 106] on icon at bounding box center [519, 100] width 13 height 13
drag, startPoint x: 462, startPoint y: 137, endPoint x: 746, endPoint y: 53, distance: 296.8
click at [467, 137] on div "No options" at bounding box center [457, 133] width 150 height 24
click at [862, 45] on icon at bounding box center [859, 44] width 6 height 9
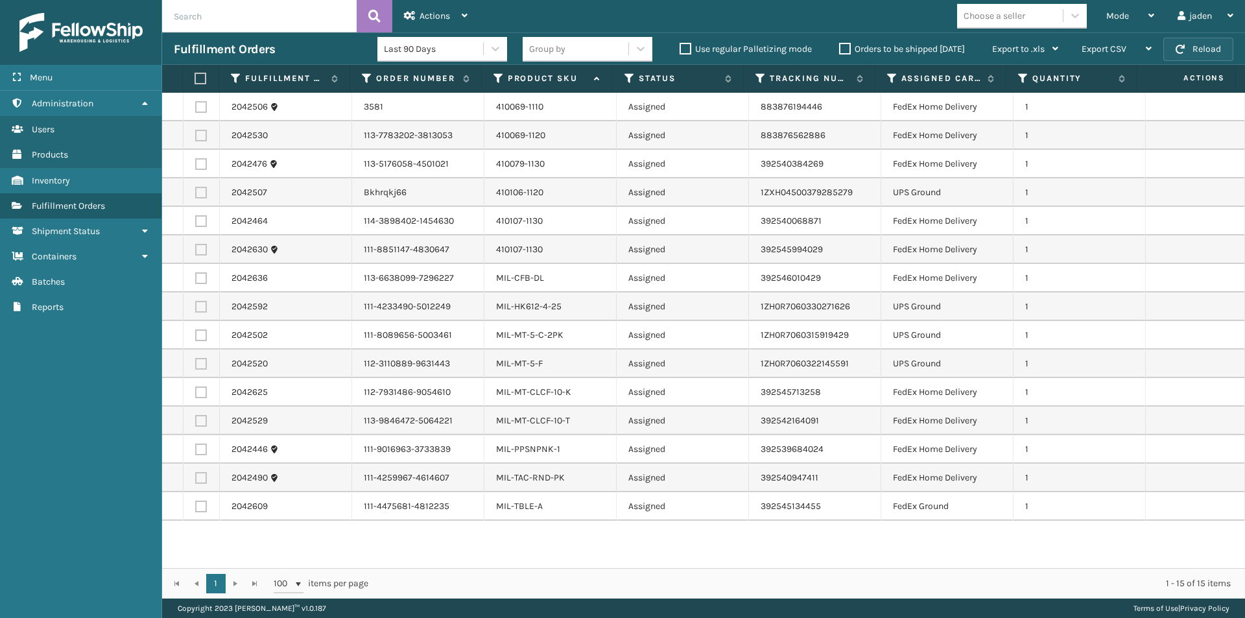
click at [1191, 38] on button "Reload" at bounding box center [1198, 49] width 70 height 23
click at [1192, 38] on button "Reload" at bounding box center [1198, 49] width 70 height 23
click at [1192, 39] on button "Reload" at bounding box center [1198, 49] width 70 height 23
click at [1132, 28] on div "Mode" at bounding box center [1130, 16] width 48 height 32
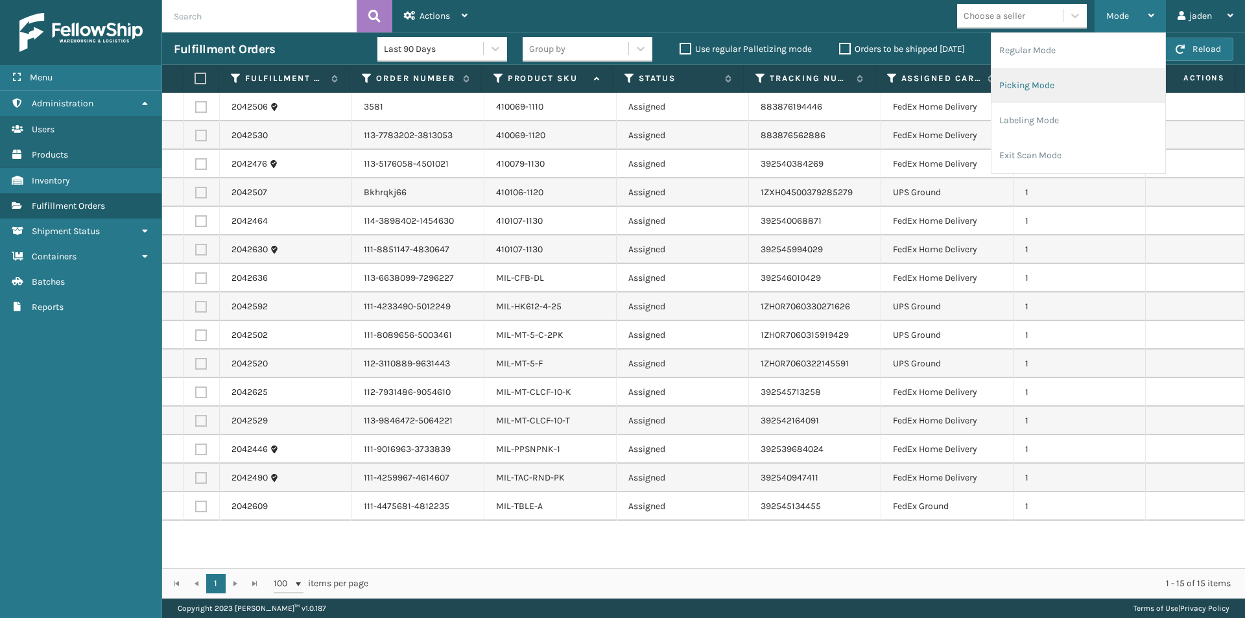
click at [1048, 88] on li "Picking Mode" at bounding box center [1078, 85] width 174 height 35
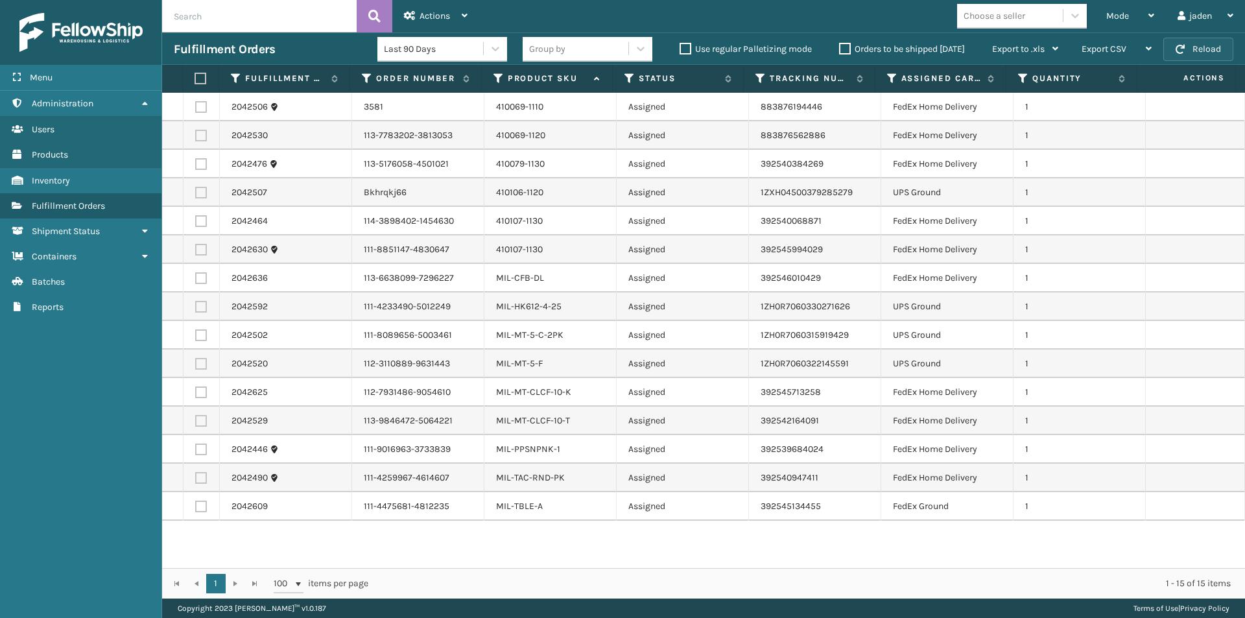
click at [1175, 58] on button "Reload" at bounding box center [1198, 49] width 70 height 23
click at [1128, 10] on div "Mode" at bounding box center [1130, 16] width 48 height 32
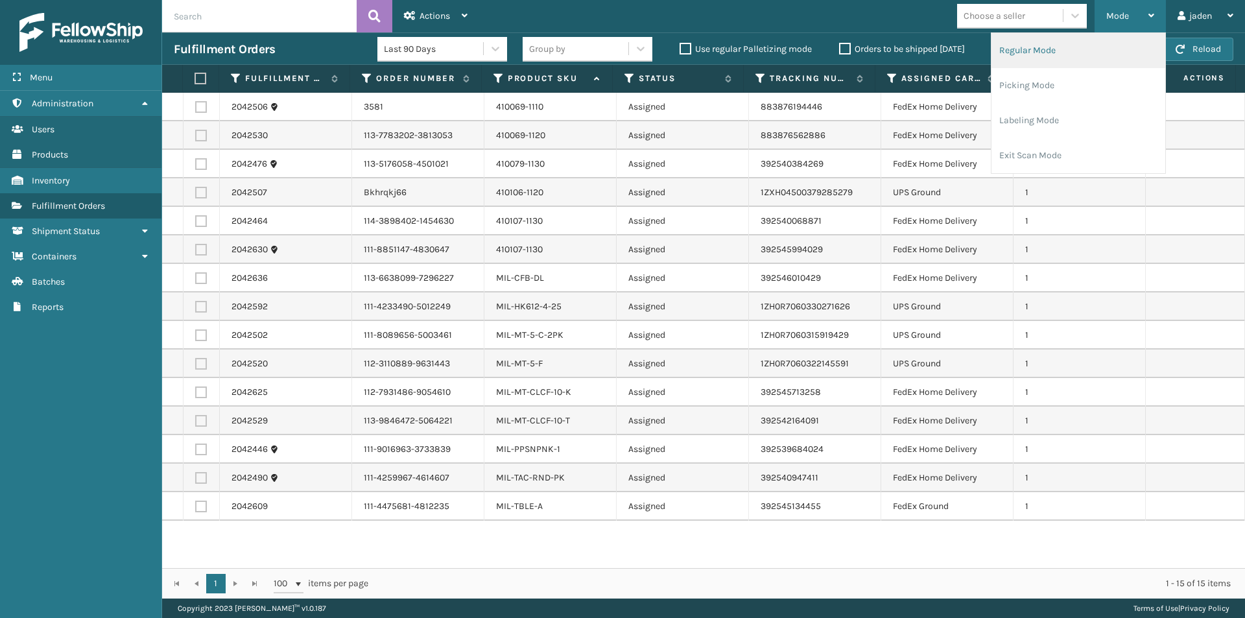
click at [1044, 60] on li "Regular Mode" at bounding box center [1078, 50] width 174 height 35
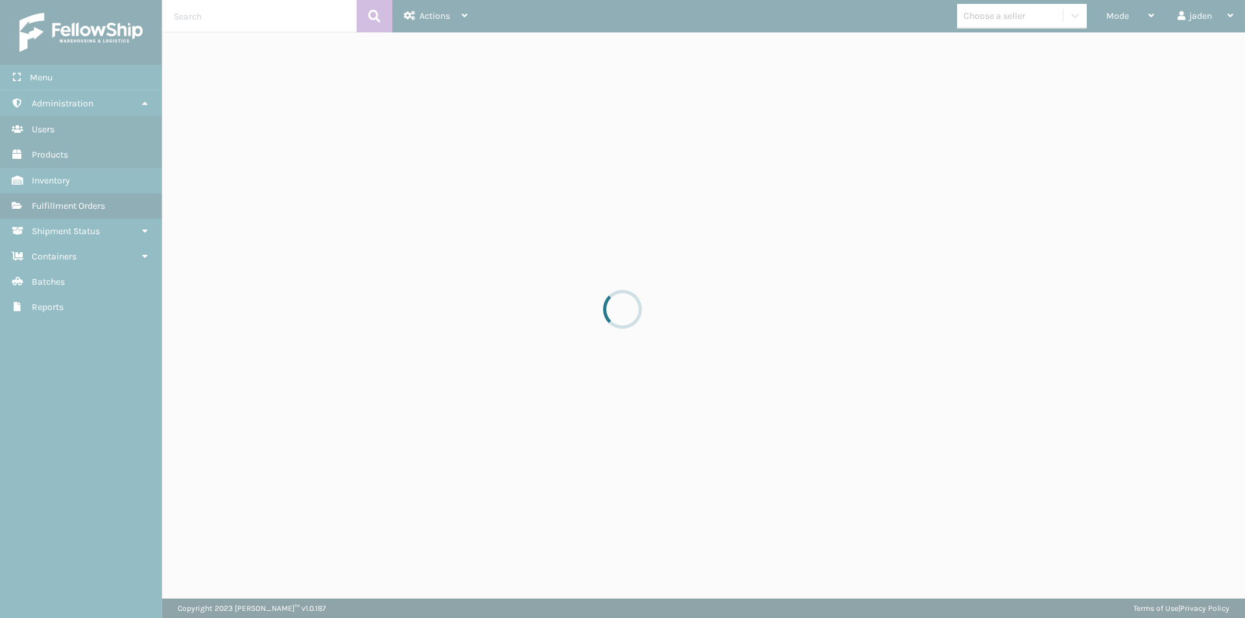
drag, startPoint x: 890, startPoint y: 1, endPoint x: 452, endPoint y: 89, distance: 447.1
click at [452, 89] on div at bounding box center [622, 309] width 1245 height 618
click at [23, 346] on div at bounding box center [622, 309] width 1245 height 618
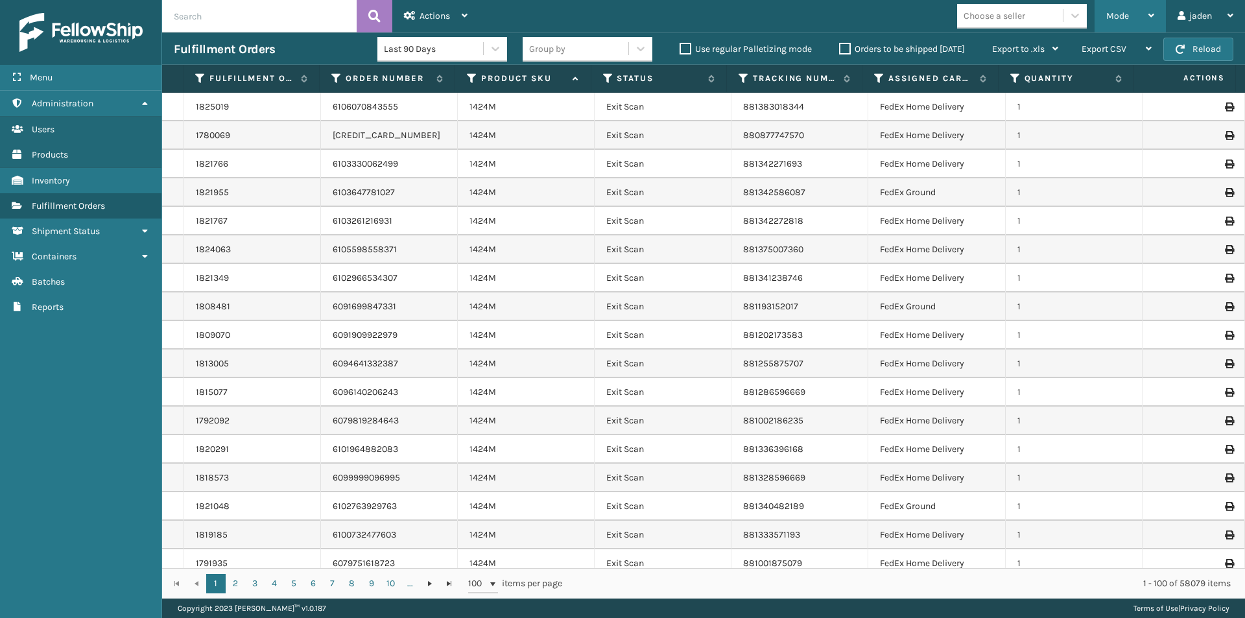
click at [1121, 22] on div "Mode" at bounding box center [1130, 16] width 48 height 32
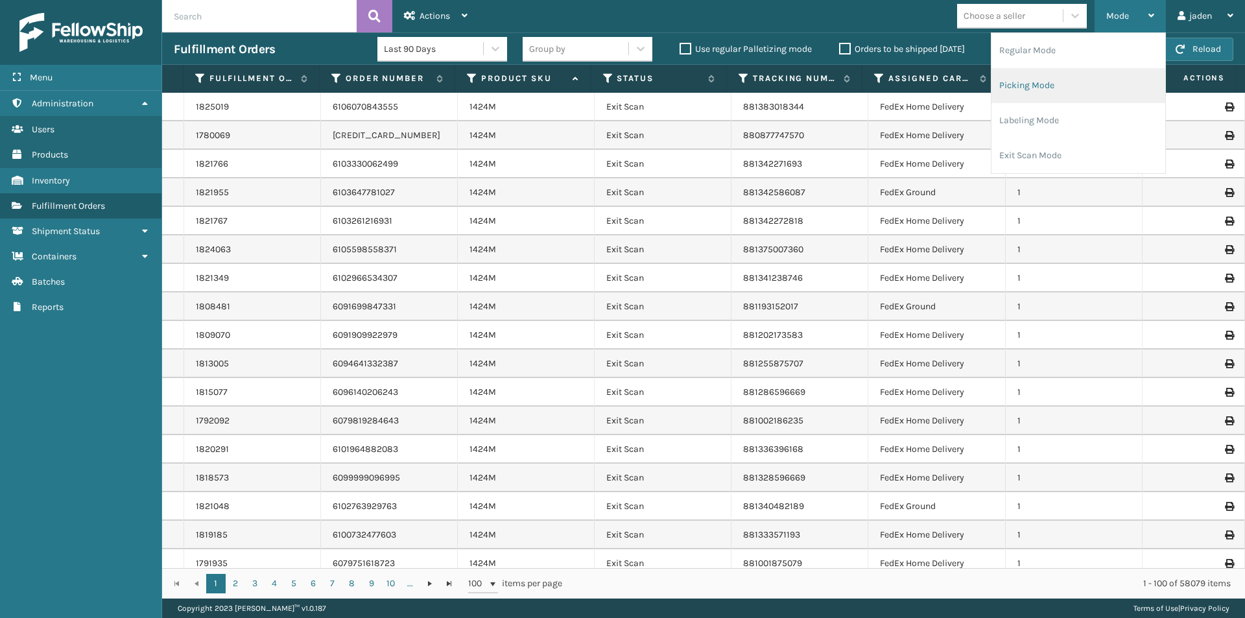
click at [1044, 86] on li "Picking Mode" at bounding box center [1078, 85] width 174 height 35
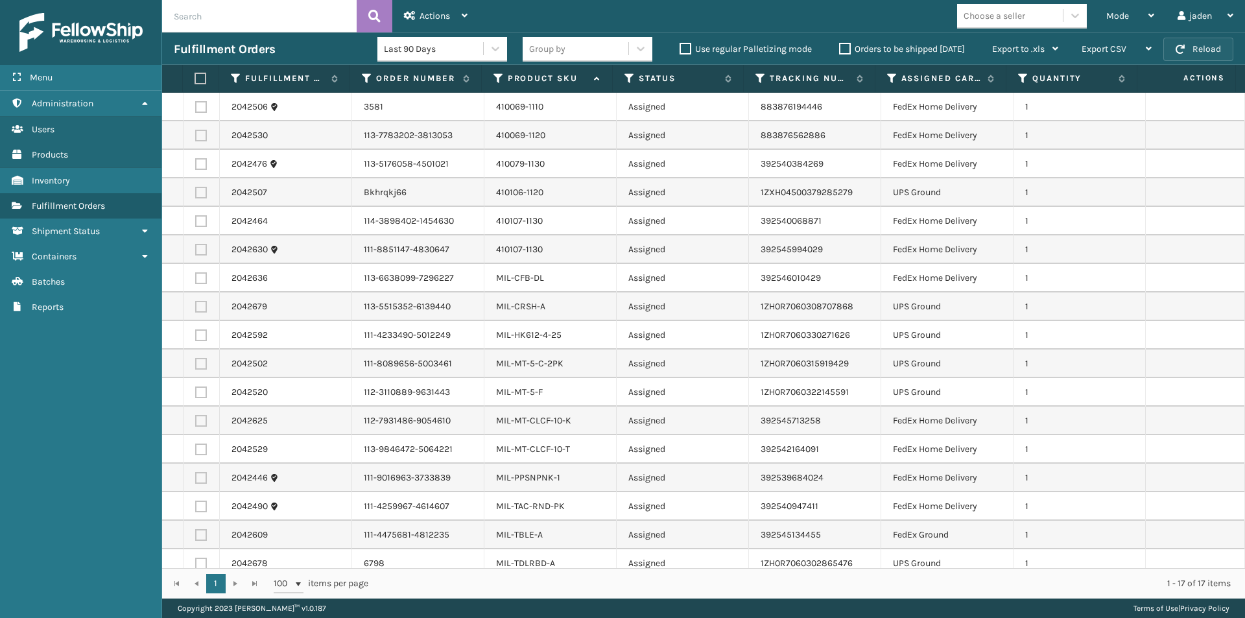
click at [1175, 50] on span "button" at bounding box center [1179, 49] width 9 height 9
click at [1176, 50] on span "button" at bounding box center [1179, 49] width 9 height 9
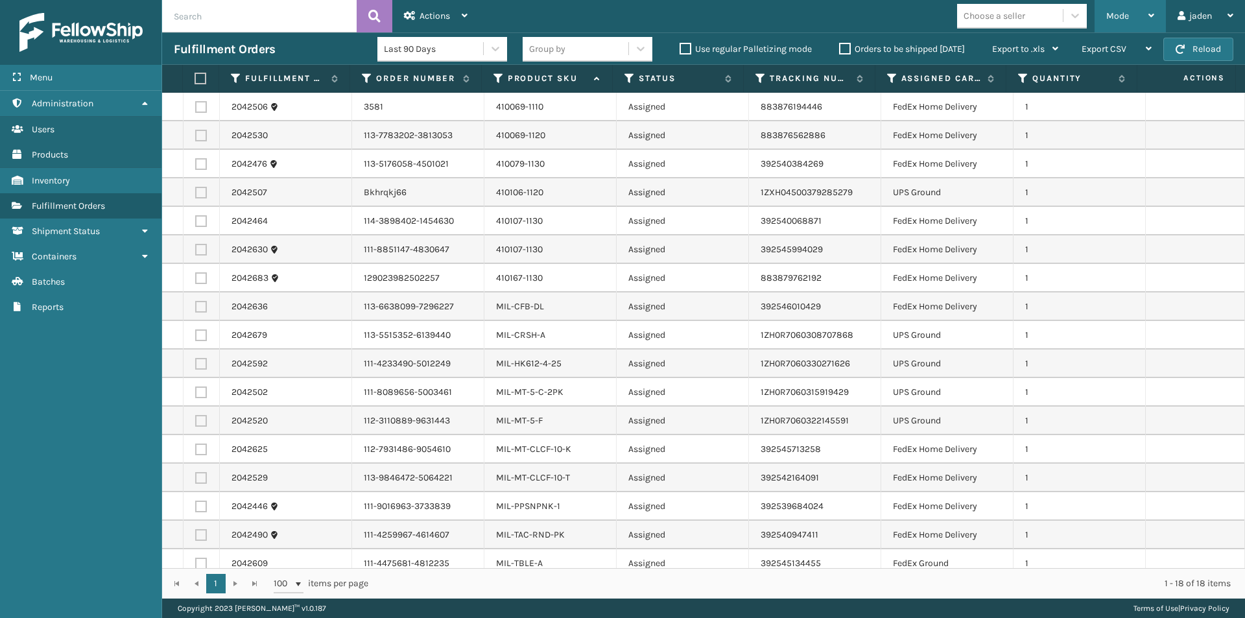
click at [1130, 10] on div "Mode" at bounding box center [1130, 16] width 48 height 32
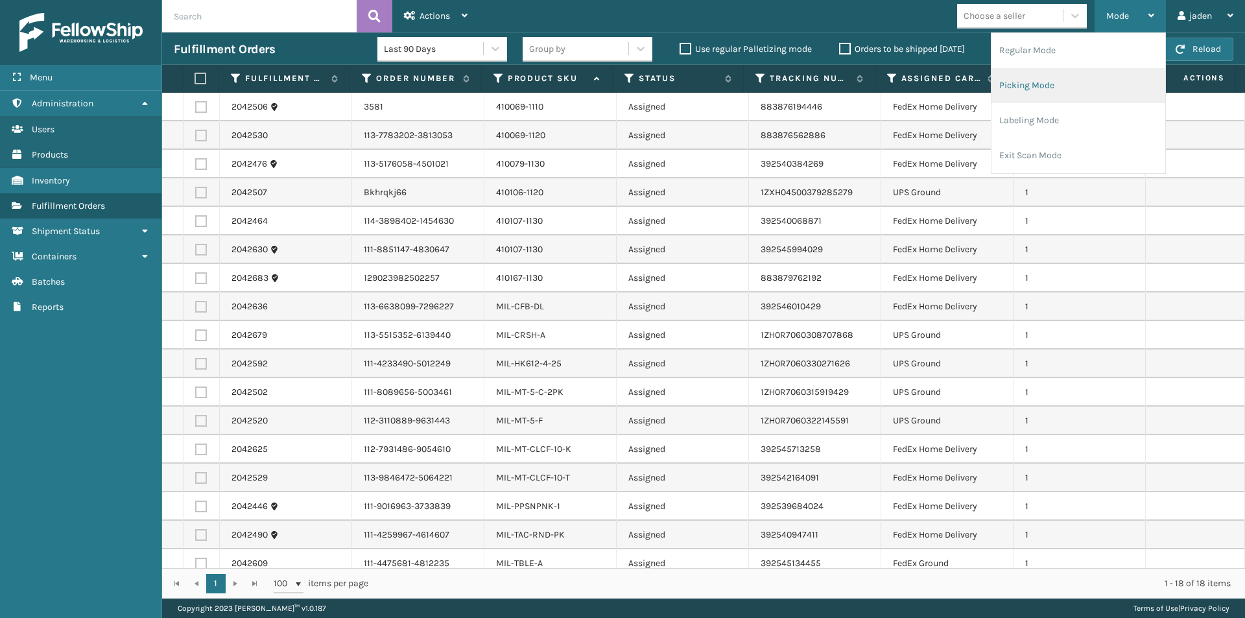
click at [1067, 88] on li "Picking Mode" at bounding box center [1078, 85] width 174 height 35
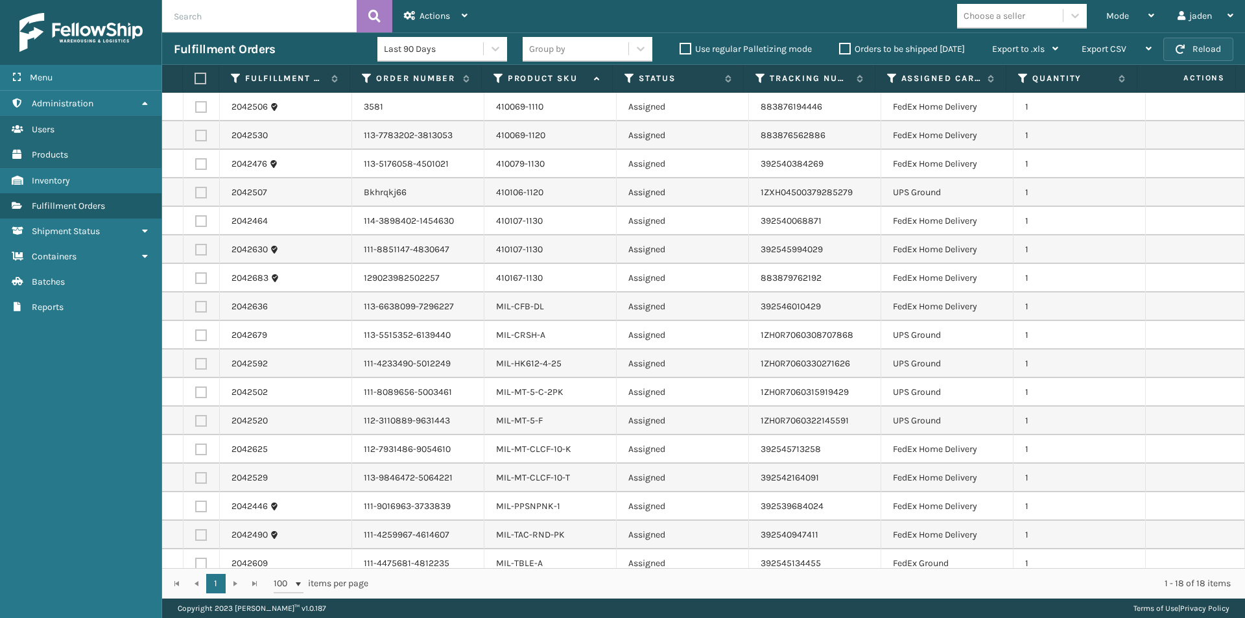
click at [1175, 51] on button "Reload" at bounding box center [1198, 49] width 70 height 23
click at [1155, 18] on div "Mode Regular Mode Picking Mode Labeling Mode Exit Scan Mode" at bounding box center [1129, 16] width 71 height 32
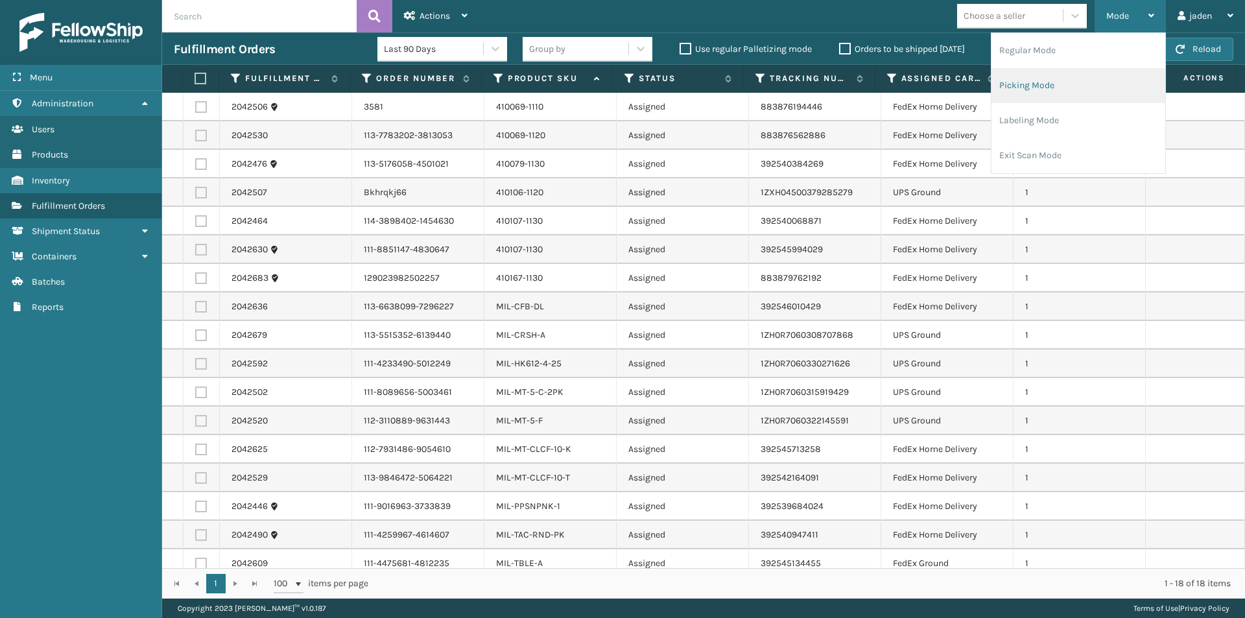
click at [1088, 79] on li "Picking Mode" at bounding box center [1078, 85] width 174 height 35
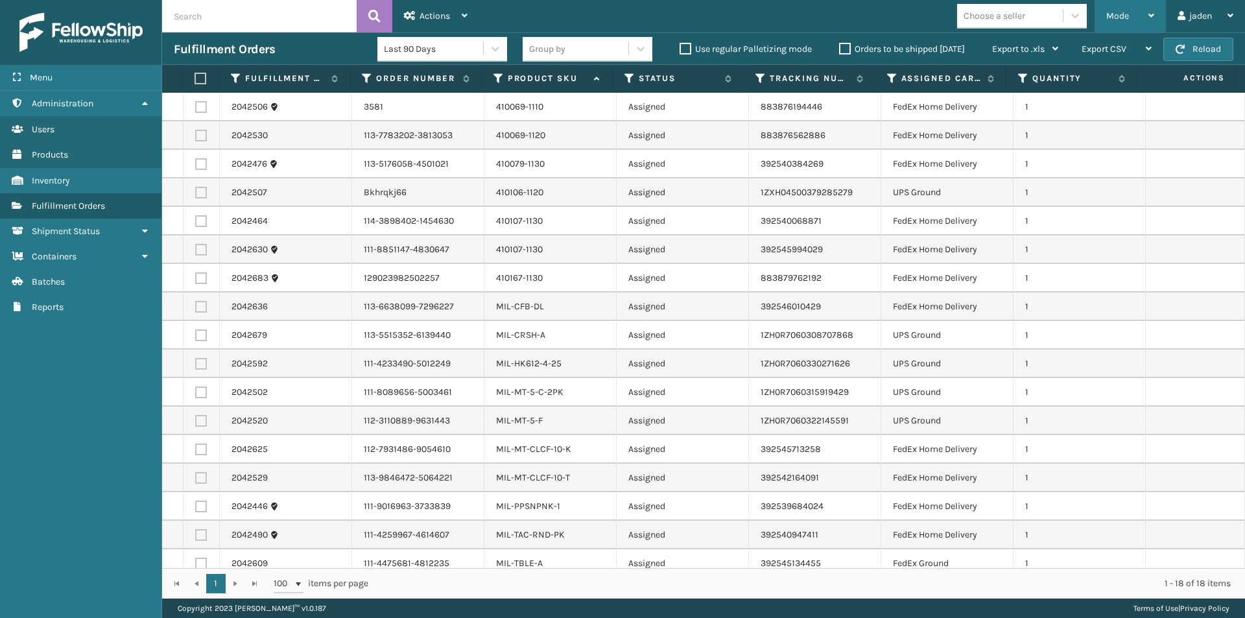
click at [1128, 15] on div "Mode" at bounding box center [1130, 16] width 48 height 32
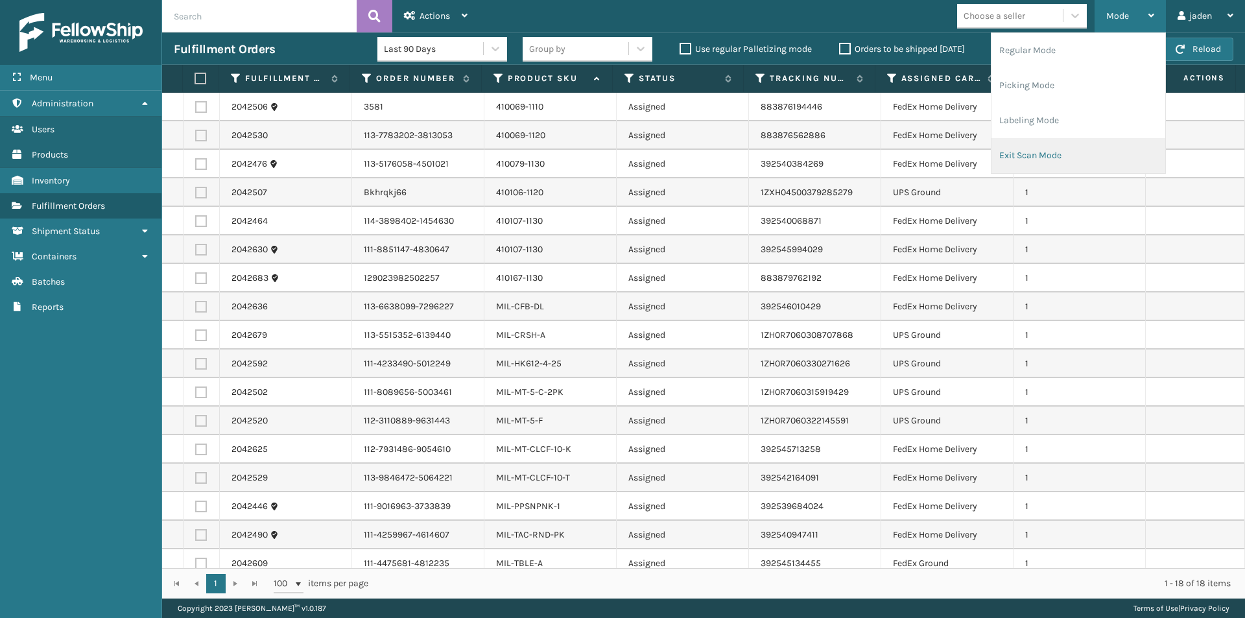
click at [1024, 151] on li "Exit Scan Mode" at bounding box center [1078, 155] width 174 height 35
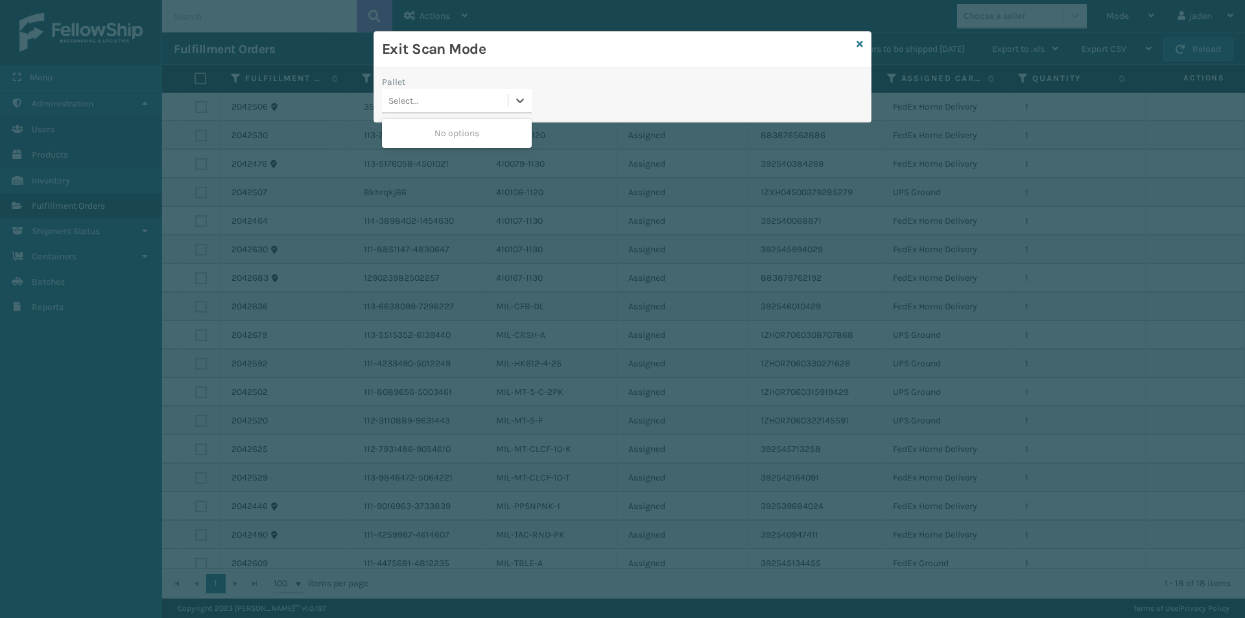
drag, startPoint x: 518, startPoint y: 97, endPoint x: 455, endPoint y: 127, distance: 69.6
click at [508, 103] on div at bounding box center [519, 100] width 23 height 23
drag, startPoint x: 455, startPoint y: 127, endPoint x: 756, endPoint y: 74, distance: 306.1
click at [456, 127] on div "No options" at bounding box center [457, 133] width 150 height 24
drag, startPoint x: 854, startPoint y: 43, endPoint x: 870, endPoint y: 47, distance: 16.0
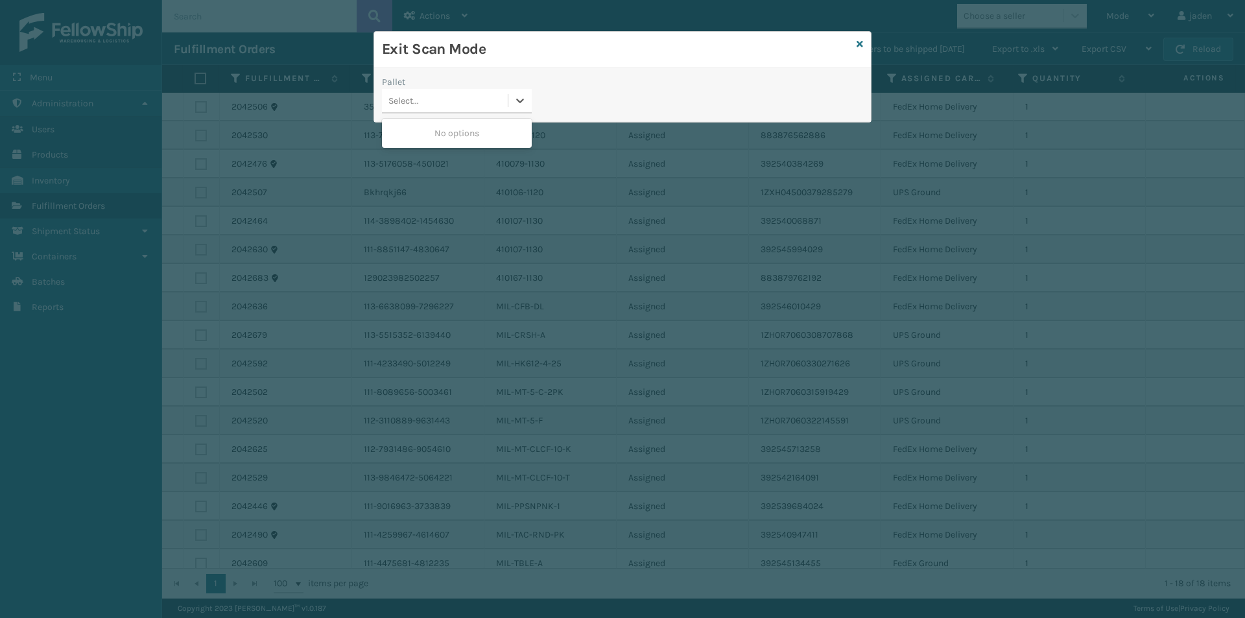
click at [854, 44] on div "Exit Scan Mode" at bounding box center [622, 50] width 497 height 36
click at [860, 47] on icon at bounding box center [859, 44] width 6 height 9
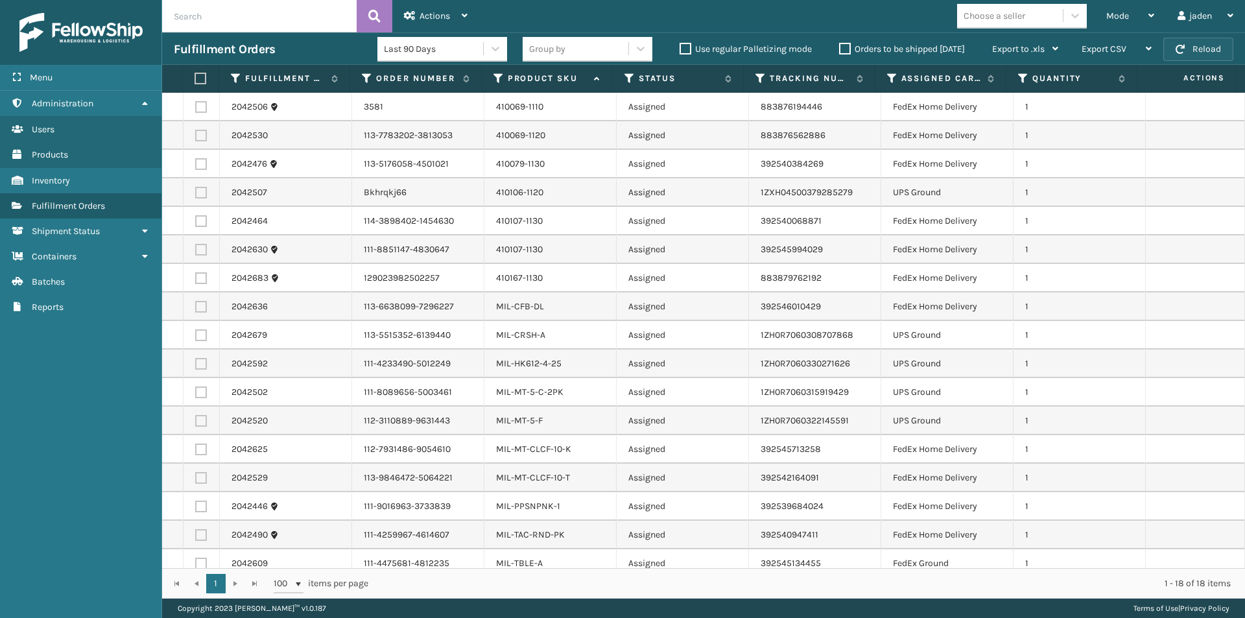
click at [1201, 40] on button "Reload" at bounding box center [1198, 49] width 70 height 23
click at [1198, 39] on button "Reload" at bounding box center [1198, 49] width 70 height 23
click at [1158, 21] on div "Mode Regular Mode Picking Mode Labeling Mode Exit Scan Mode" at bounding box center [1129, 16] width 71 height 32
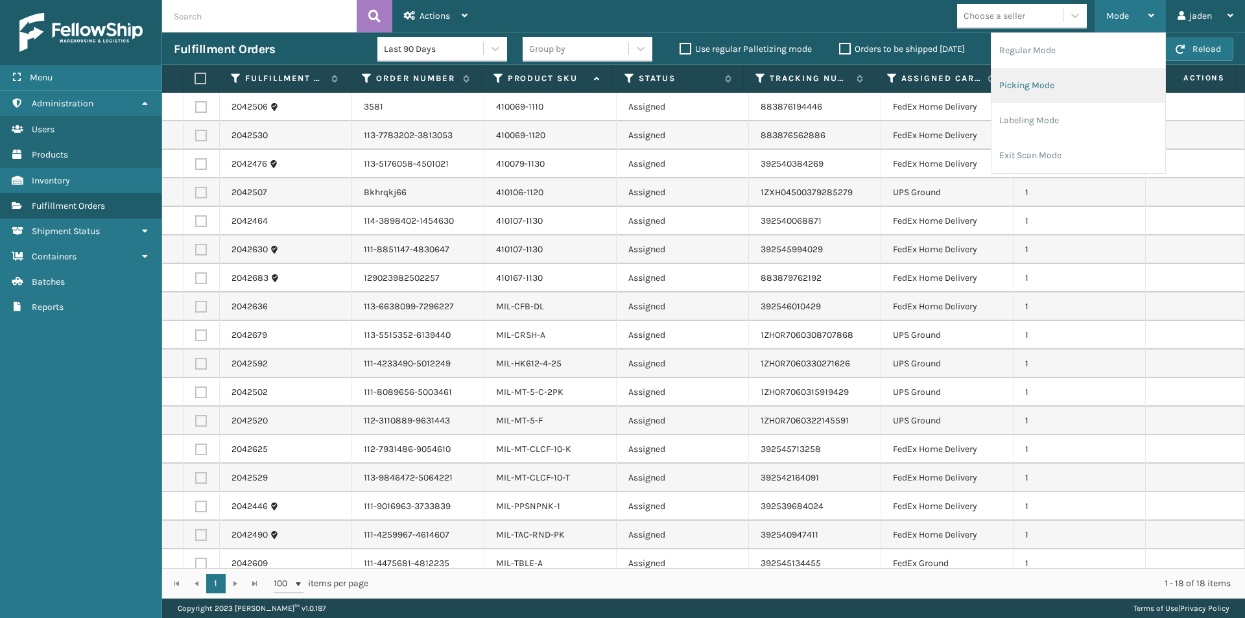
click at [1091, 74] on li "Picking Mode" at bounding box center [1078, 85] width 174 height 35
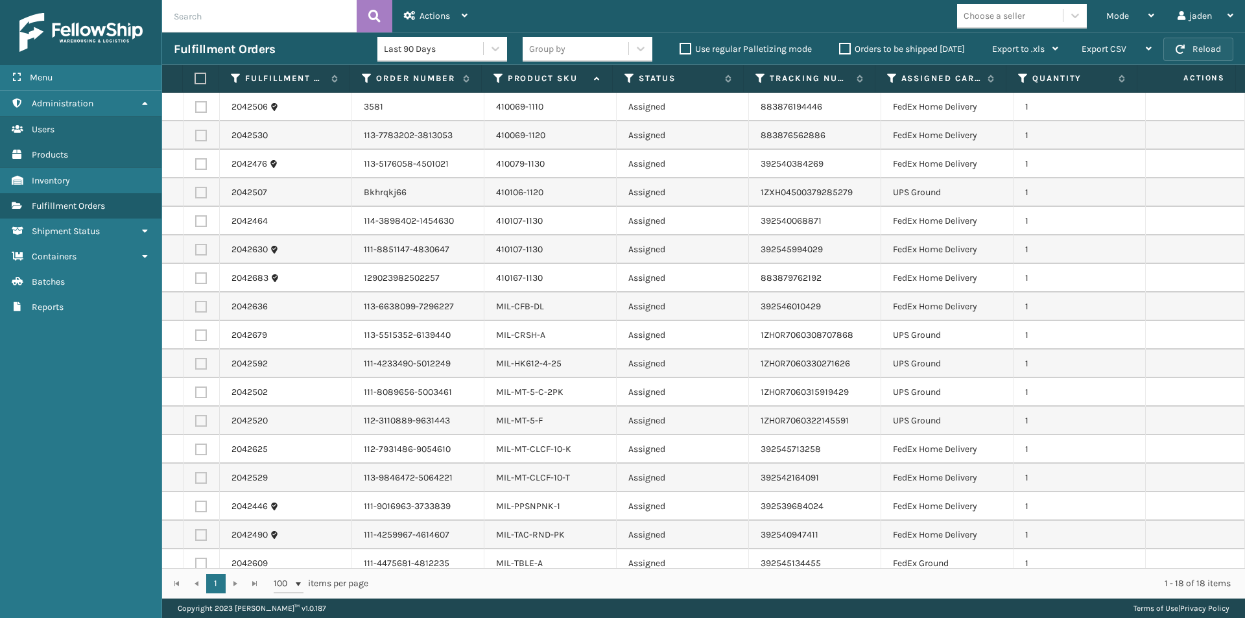
click at [1211, 56] on button "Reload" at bounding box center [1198, 49] width 70 height 23
click at [1138, 15] on div "Mode" at bounding box center [1130, 16] width 48 height 32
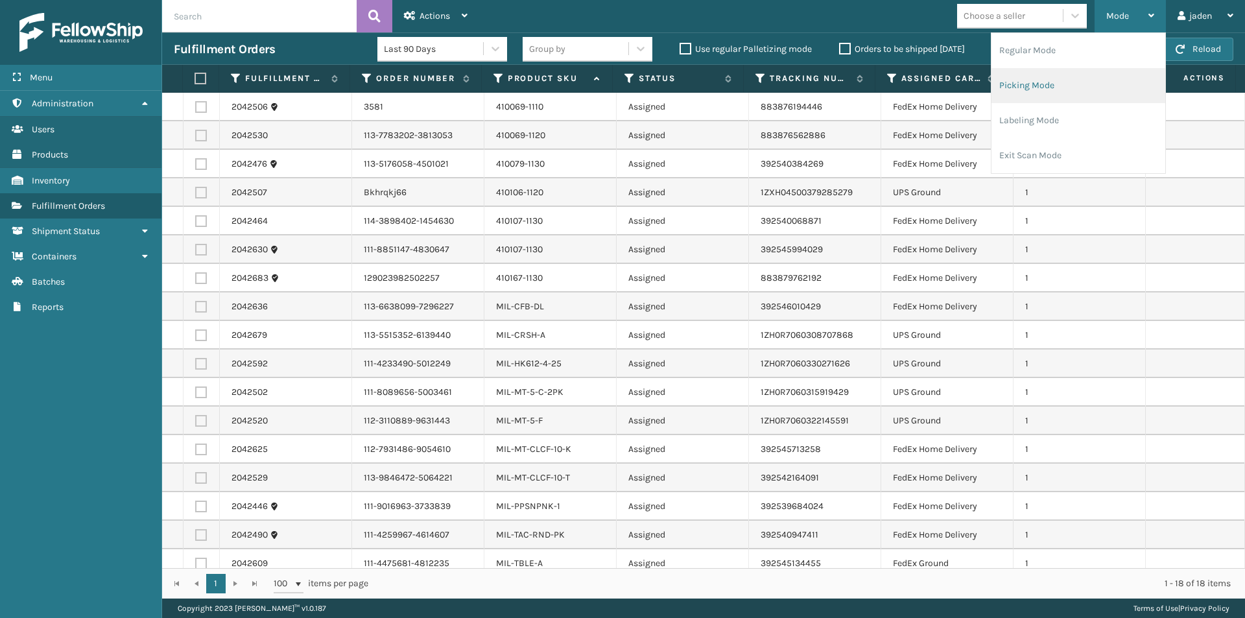
click at [1066, 84] on li "Picking Mode" at bounding box center [1078, 85] width 174 height 35
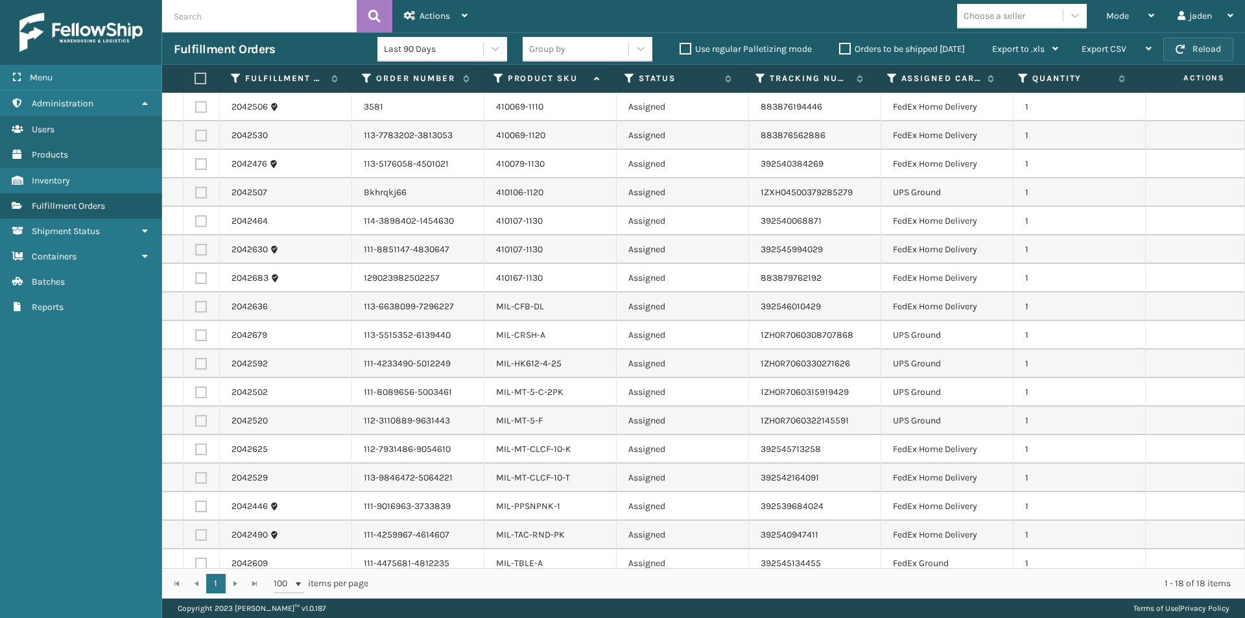
click at [1208, 45] on button "Reload" at bounding box center [1198, 49] width 70 height 23
click at [1142, 22] on div "Mode" at bounding box center [1130, 16] width 48 height 32
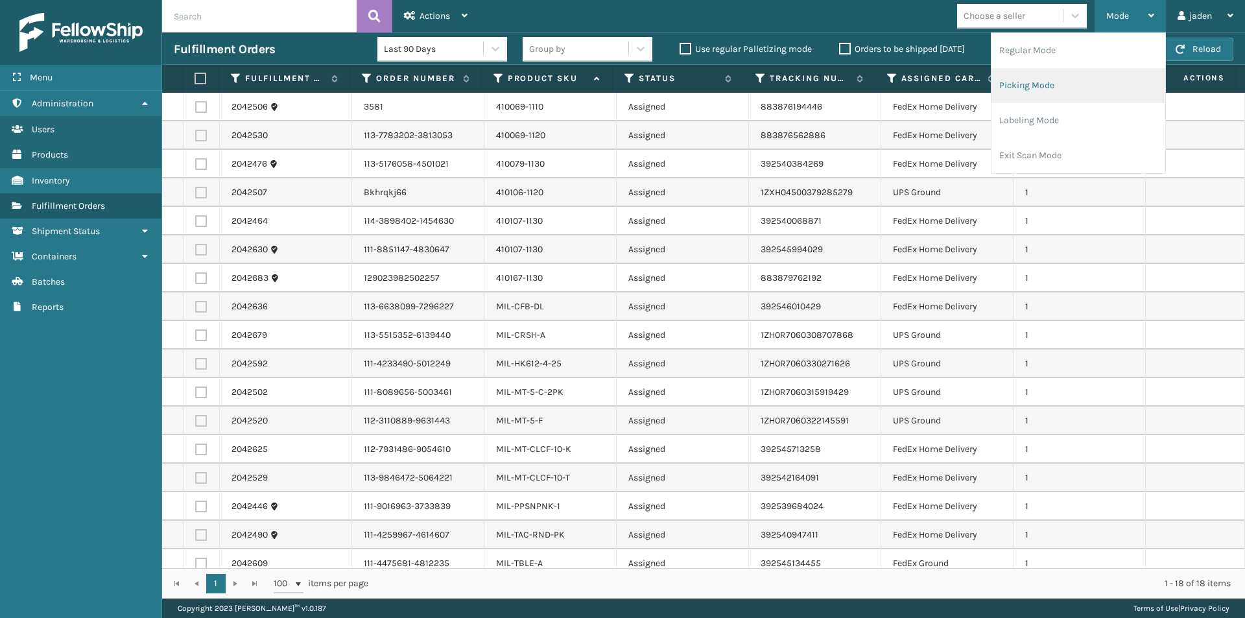
click at [1068, 93] on li "Picking Mode" at bounding box center [1078, 85] width 174 height 35
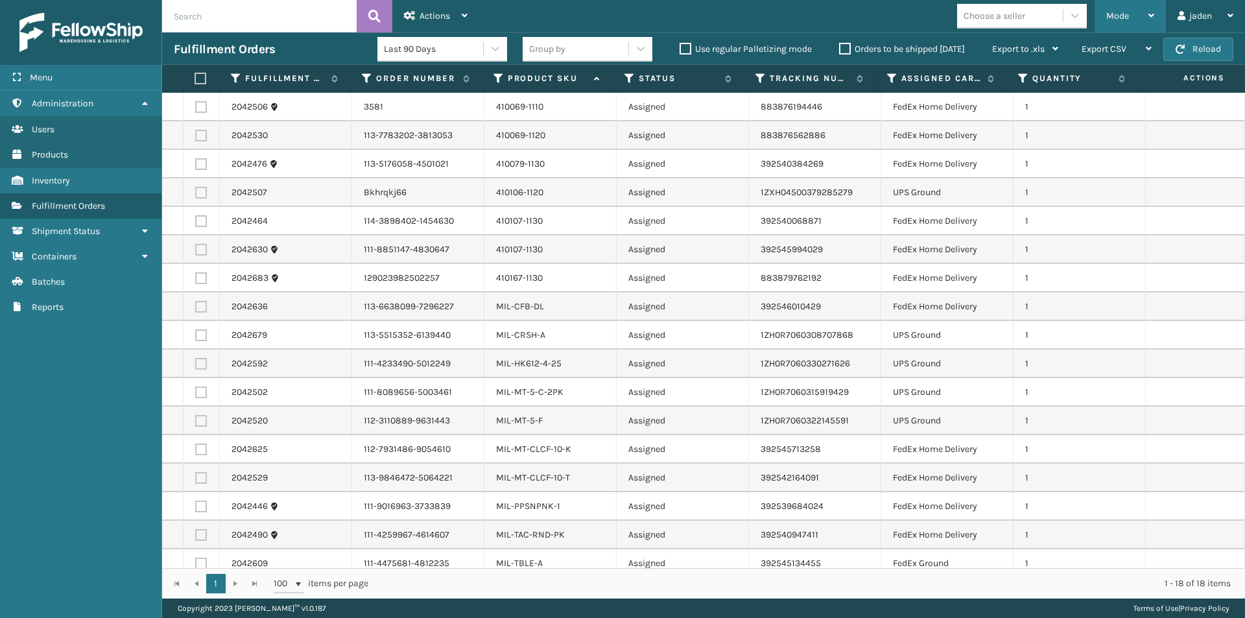
click at [1134, 14] on div "Mode" at bounding box center [1130, 16] width 48 height 32
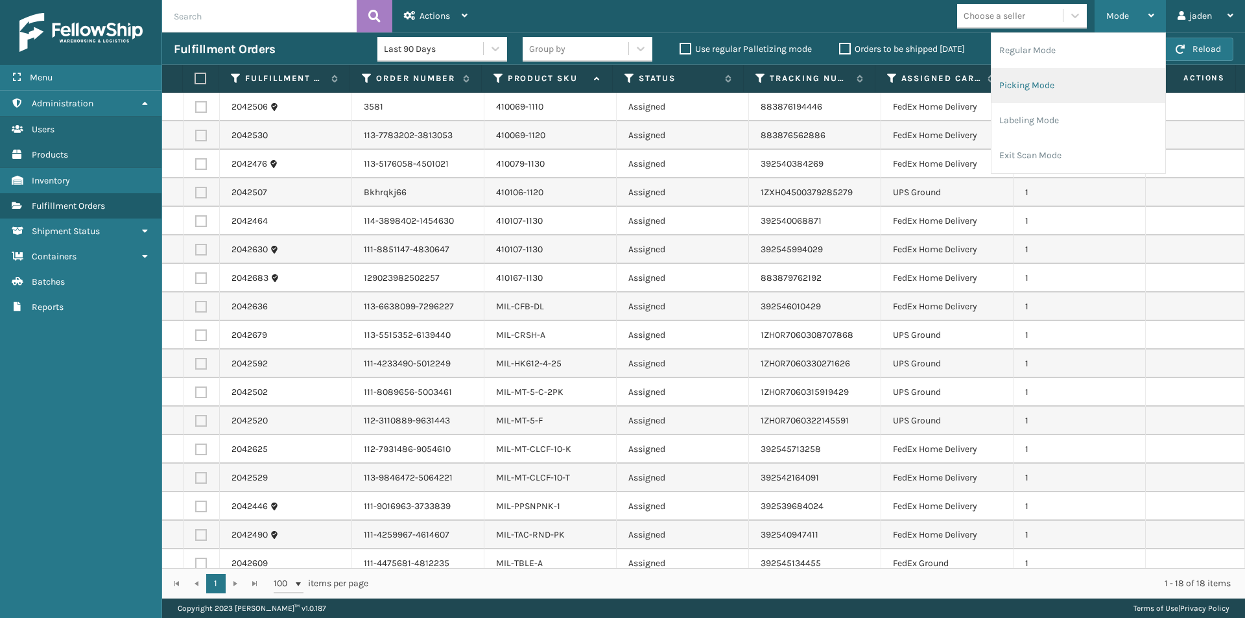
click at [1059, 99] on li "Picking Mode" at bounding box center [1078, 85] width 174 height 35
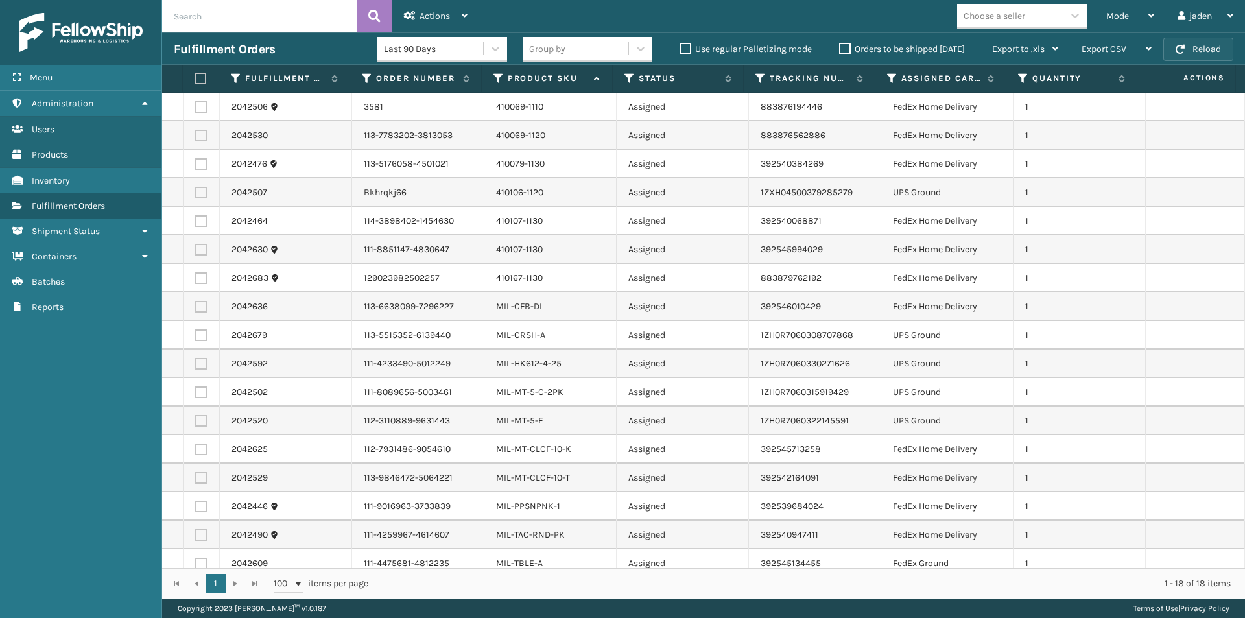
click at [1190, 58] on button "Reload" at bounding box center [1198, 49] width 70 height 23
click at [1129, 18] on div "Mode" at bounding box center [1130, 16] width 48 height 32
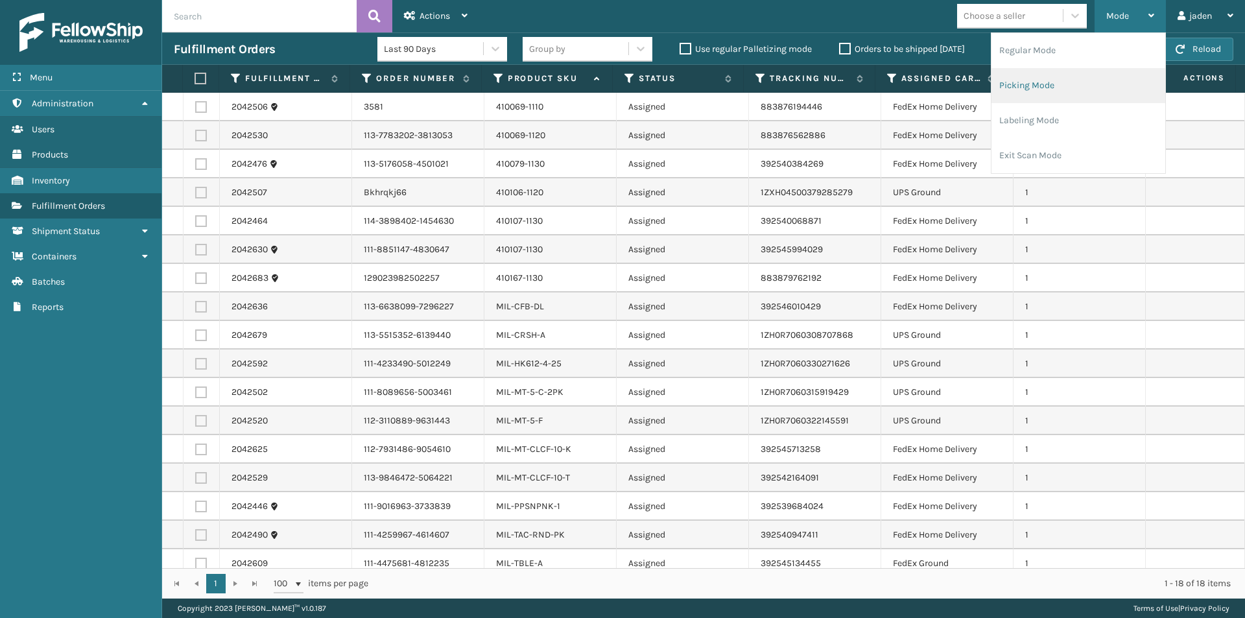
click at [1068, 89] on li "Picking Mode" at bounding box center [1078, 85] width 174 height 35
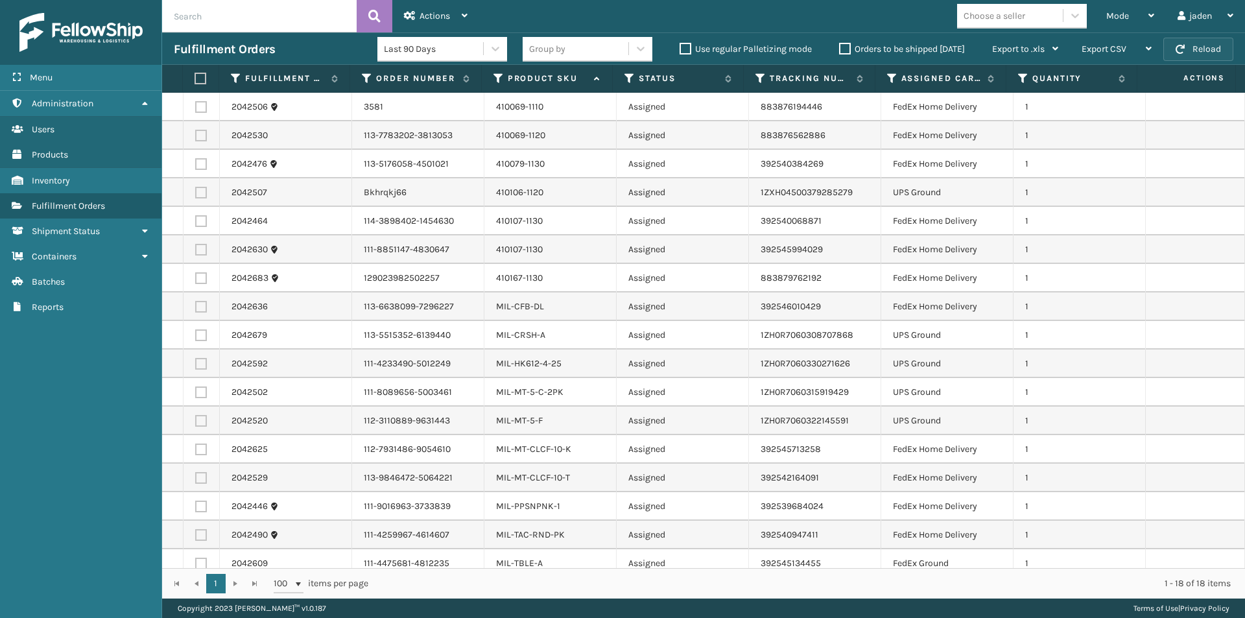
click at [1184, 49] on span "button" at bounding box center [1179, 49] width 9 height 9
click at [1132, 1] on div "Mode" at bounding box center [1130, 16] width 48 height 32
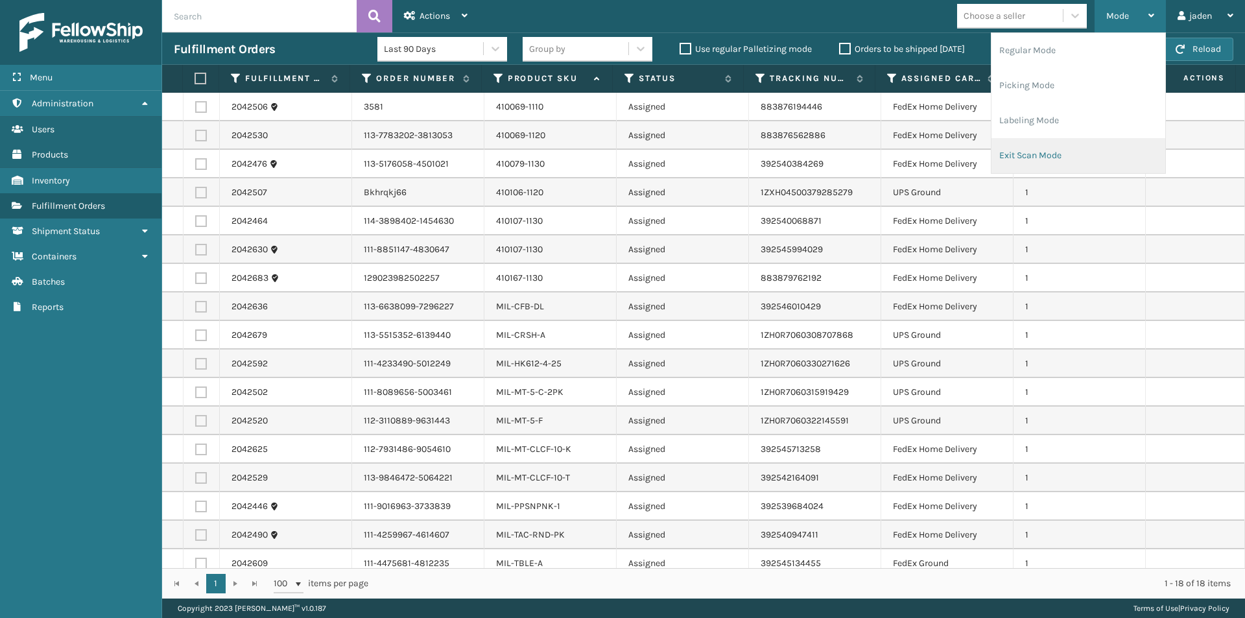
click at [1077, 138] on li "Exit Scan Mode" at bounding box center [1078, 155] width 174 height 35
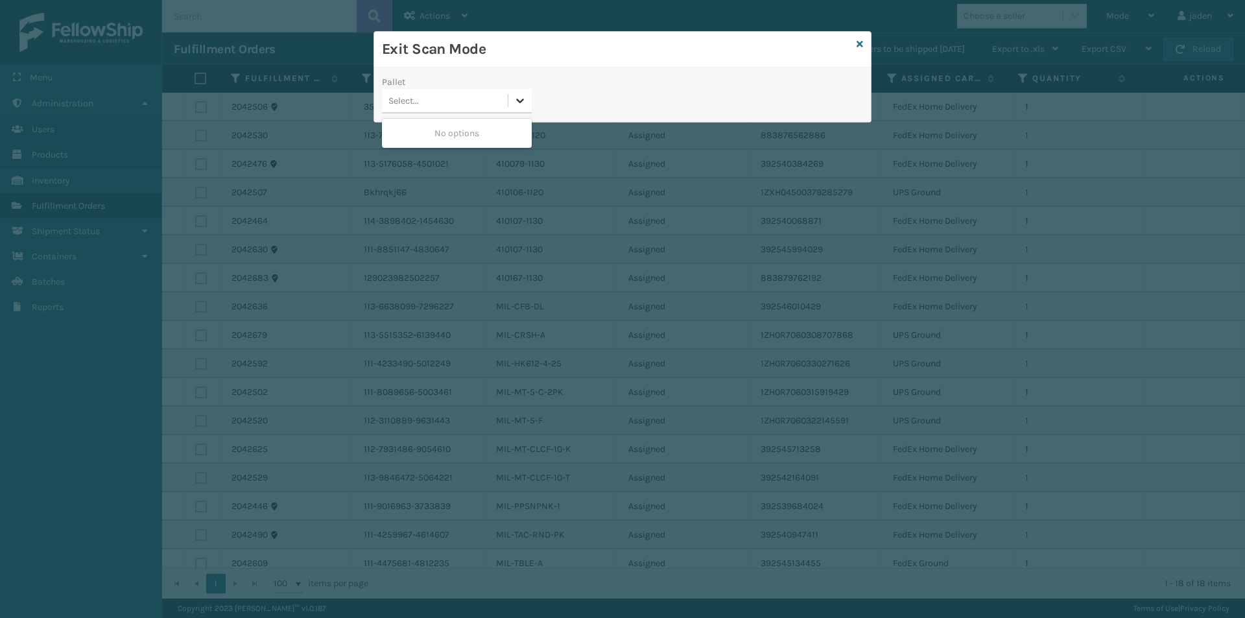
click at [511, 110] on div at bounding box center [519, 100] width 23 height 23
click at [454, 119] on div "No options" at bounding box center [457, 133] width 150 height 29
click at [721, 95] on div "Pallet 0 results available. Use Up and Down to choose options, press Enter to s…" at bounding box center [622, 98] width 497 height 46
drag, startPoint x: 697, startPoint y: 88, endPoint x: 593, endPoint y: 65, distance: 106.2
click at [593, 65] on div "Exit Scan Mode" at bounding box center [622, 50] width 497 height 36
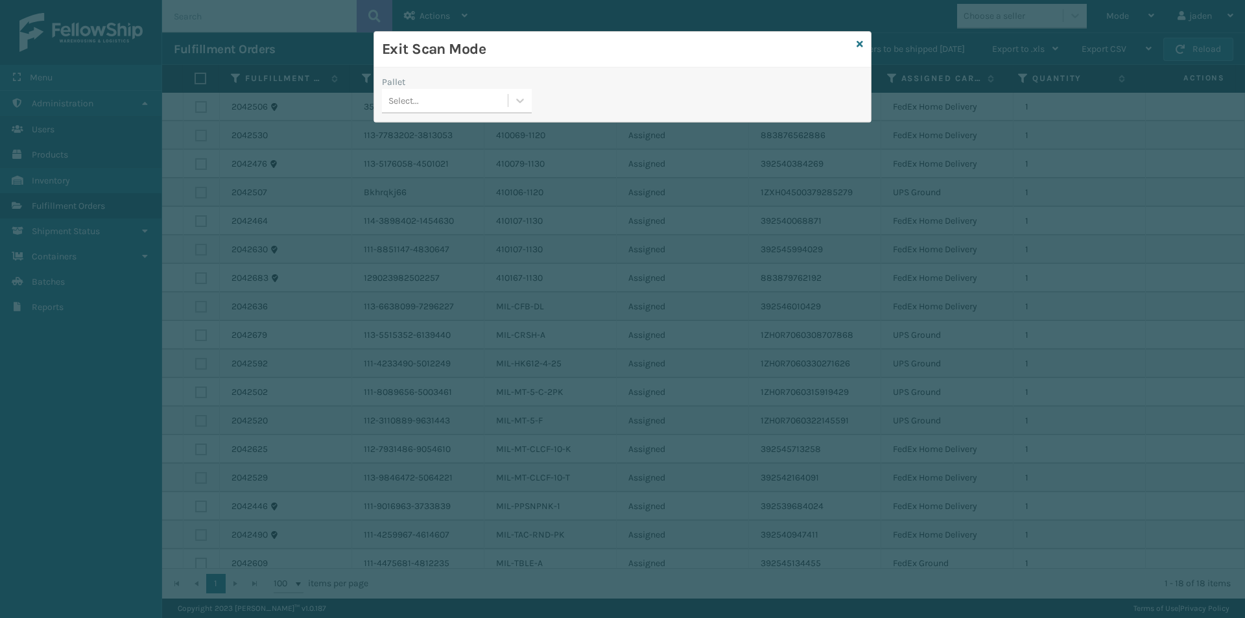
drag, startPoint x: 738, startPoint y: 84, endPoint x: 645, endPoint y: 76, distance: 93.7
click at [620, 72] on div "Pallet Select..." at bounding box center [622, 94] width 497 height 54
drag, startPoint x: 670, startPoint y: 79, endPoint x: 629, endPoint y: 74, distance: 41.2
click at [598, 74] on div "Pallet Select..." at bounding box center [622, 94] width 497 height 54
drag, startPoint x: 750, startPoint y: 72, endPoint x: 641, endPoint y: 65, distance: 109.1
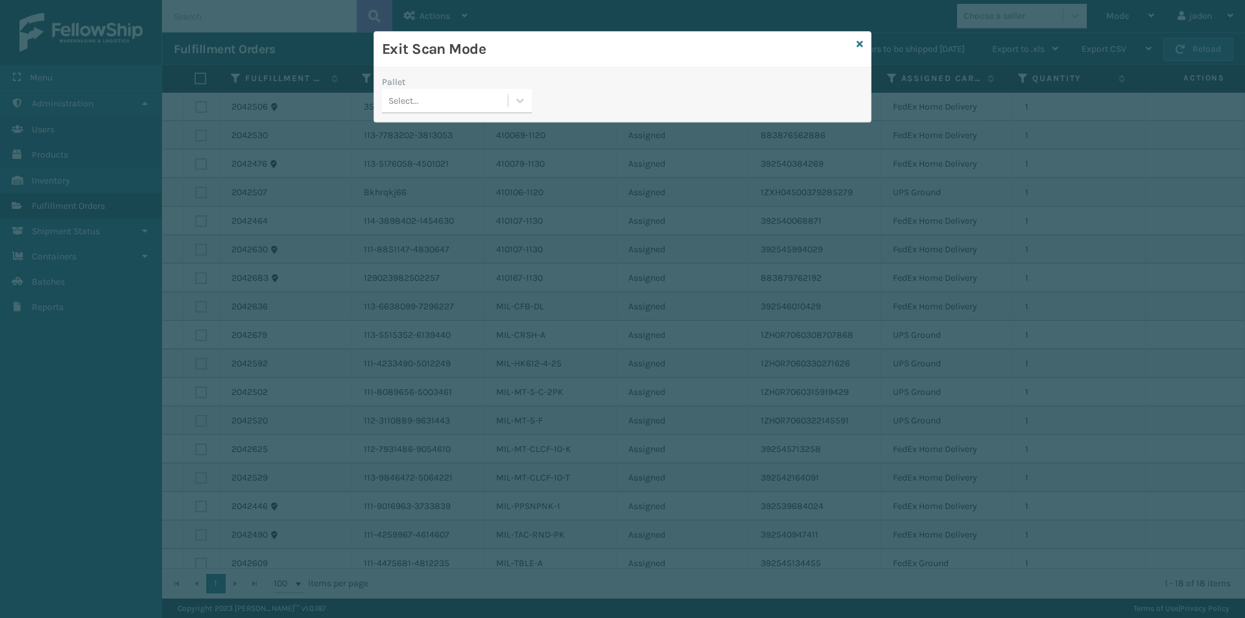
click at [641, 65] on div "Exit Scan Mode" at bounding box center [622, 50] width 497 height 36
click at [861, 44] on icon at bounding box center [859, 44] width 6 height 9
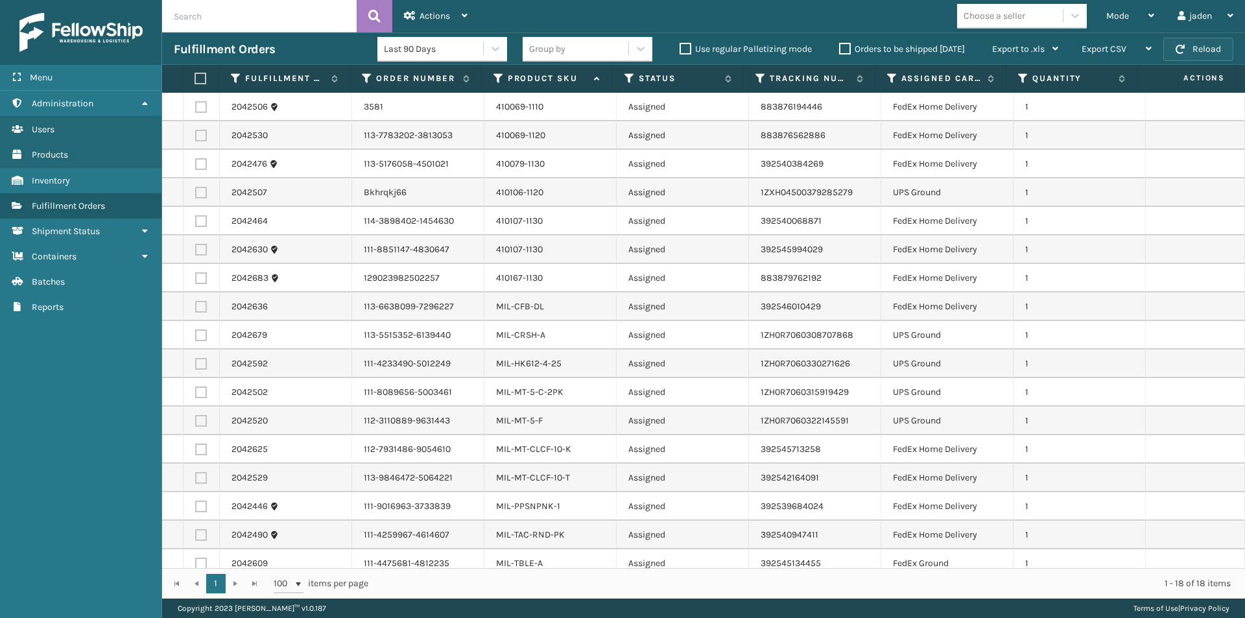
click at [1197, 43] on button "Reload" at bounding box center [1198, 49] width 70 height 23
click at [1175, 51] on button "Reload" at bounding box center [1198, 49] width 70 height 23
click at [1126, 11] on span "Mode" at bounding box center [1117, 15] width 23 height 11
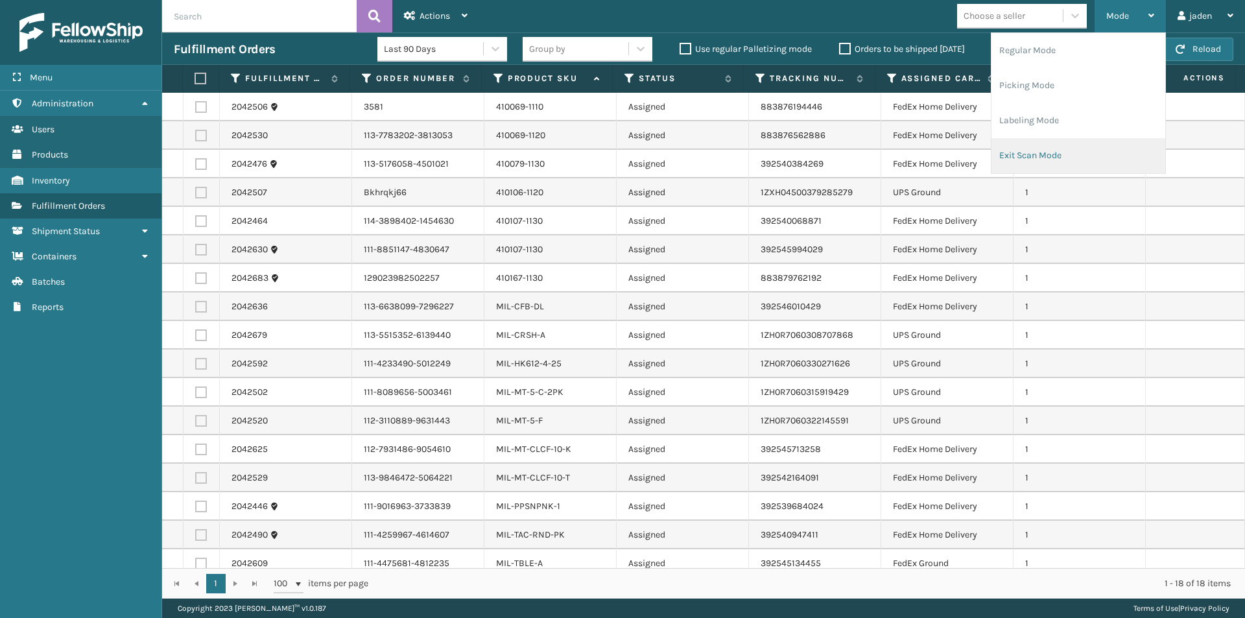
click at [1035, 154] on li "Exit Scan Mode" at bounding box center [1078, 155] width 174 height 35
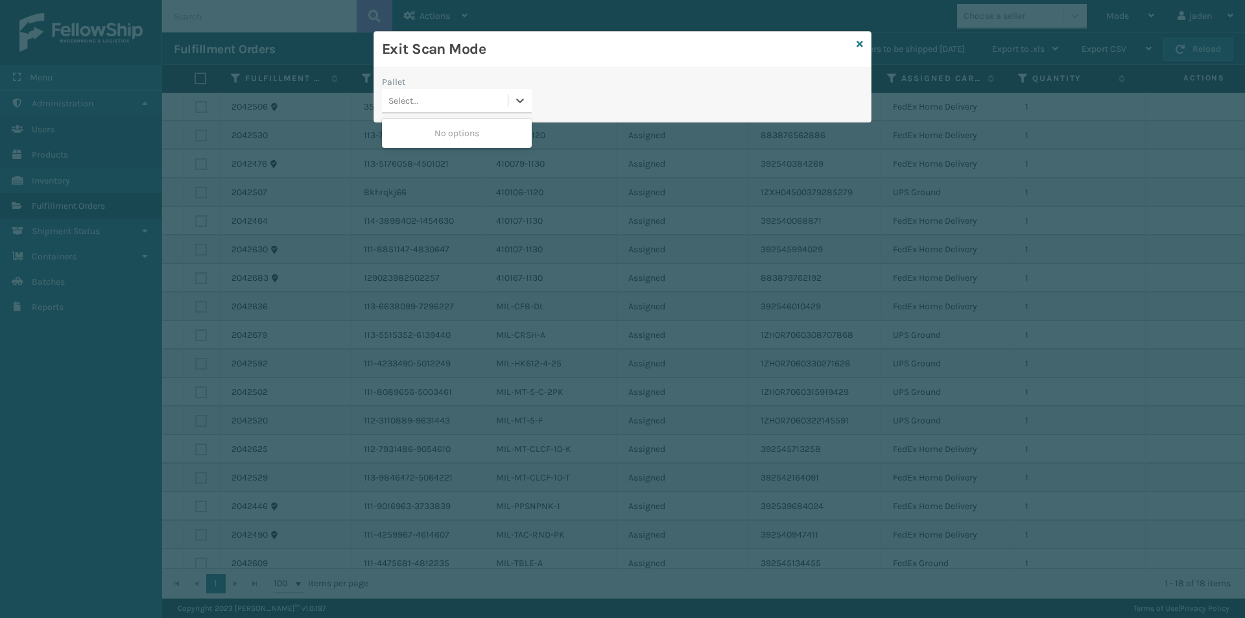
drag, startPoint x: 520, startPoint y: 104, endPoint x: 462, endPoint y: 146, distance: 71.4
click at [519, 107] on div at bounding box center [519, 100] width 23 height 23
drag, startPoint x: 462, startPoint y: 146, endPoint x: 902, endPoint y: 86, distance: 444.3
click at [474, 143] on div "No options" at bounding box center [457, 133] width 150 height 29
click at [861, 41] on icon at bounding box center [859, 44] width 6 height 9
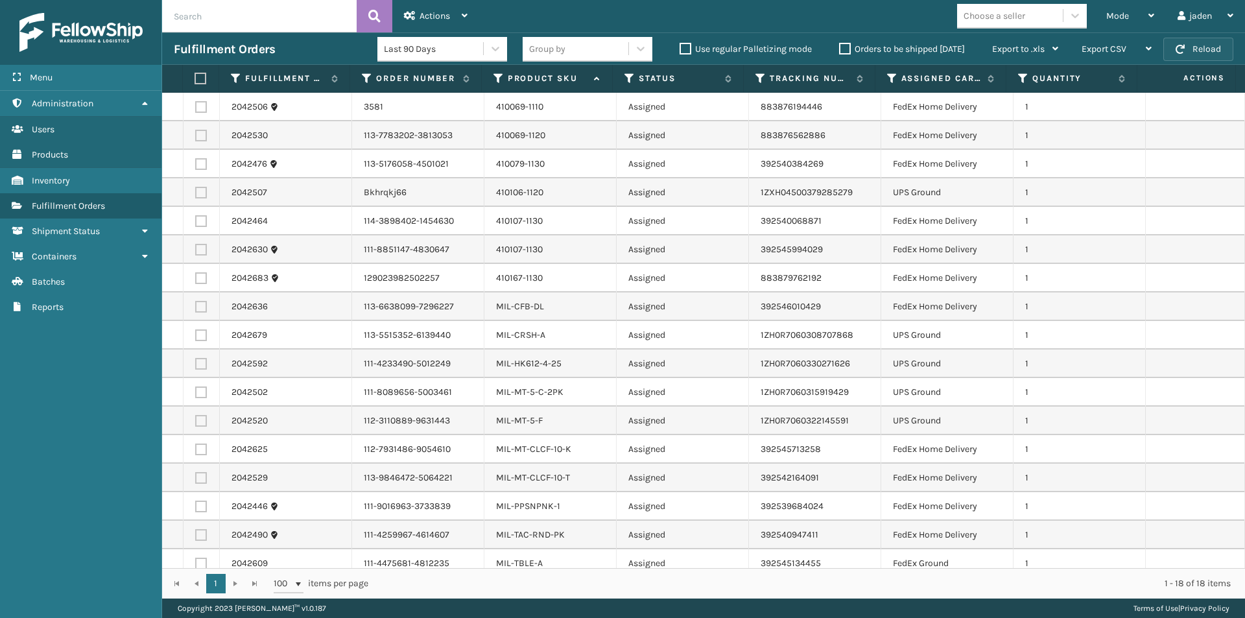
click at [1185, 48] on button "Reload" at bounding box center [1198, 49] width 70 height 23
